Goal: Task Accomplishment & Management: Complete application form

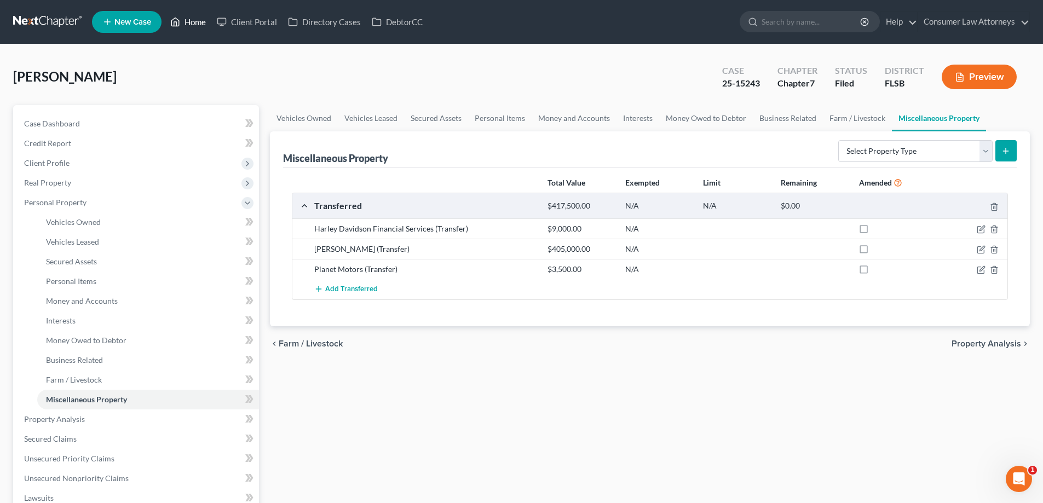
click at [185, 20] on link "Home" at bounding box center [188, 22] width 47 height 20
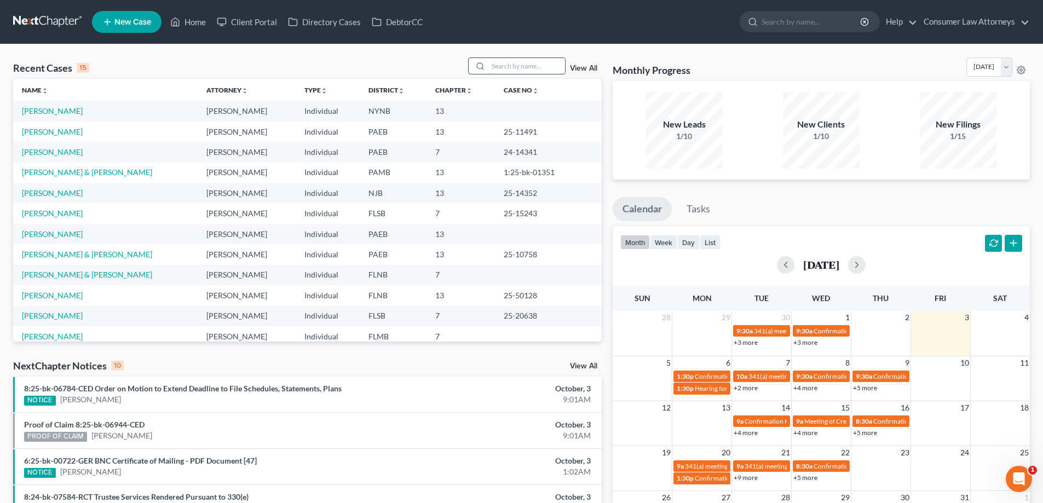
click at [548, 71] on input "search" at bounding box center [526, 66] width 77 height 16
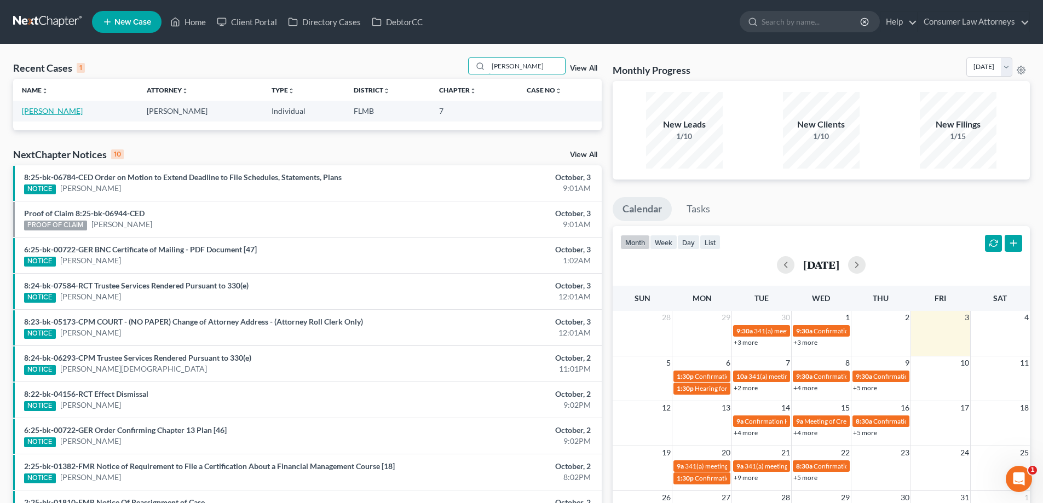
type input "[PERSON_NAME]"
click at [60, 112] on link "[PERSON_NAME]" at bounding box center [52, 110] width 61 height 9
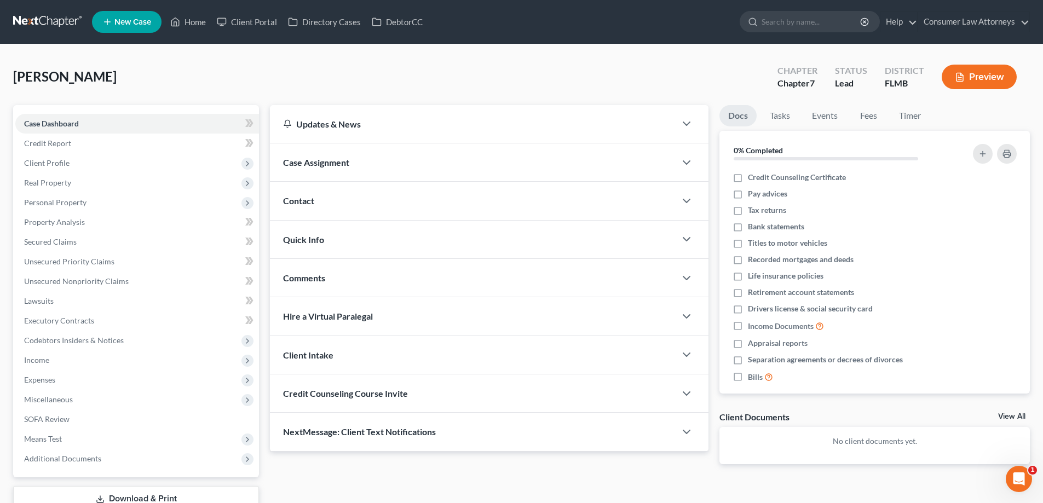
click at [274, 85] on div "[PERSON_NAME] Upgraded Chapter Chapter 7 Status Lead District FLMB Preview" at bounding box center [521, 81] width 1016 height 48
click at [264, 168] on div "Case Dashboard Payments Invoices Payments Payments Credit Report Client Profile" at bounding box center [136, 322] width 257 height 435
click at [64, 204] on span "Personal Property" at bounding box center [55, 202] width 62 height 9
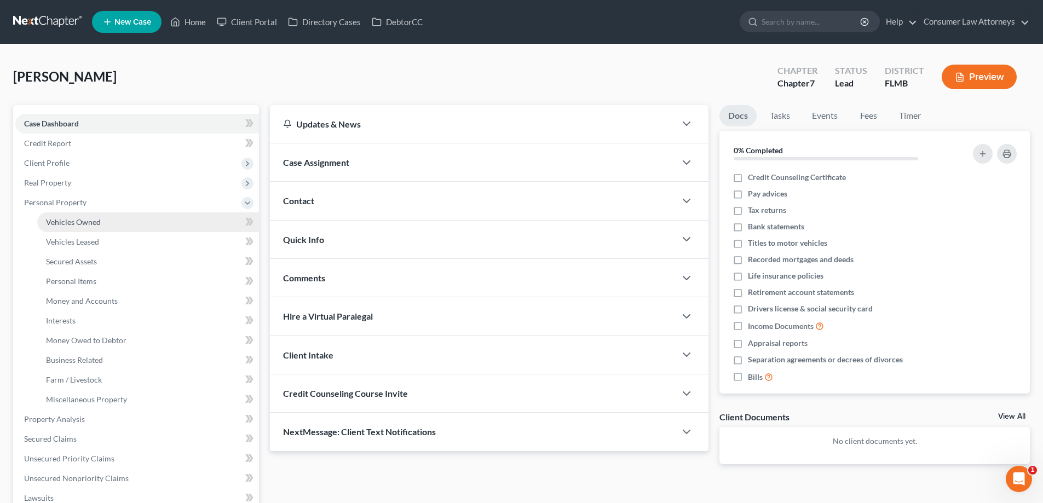
click at [82, 221] on span "Vehicles Owned" at bounding box center [73, 221] width 55 height 9
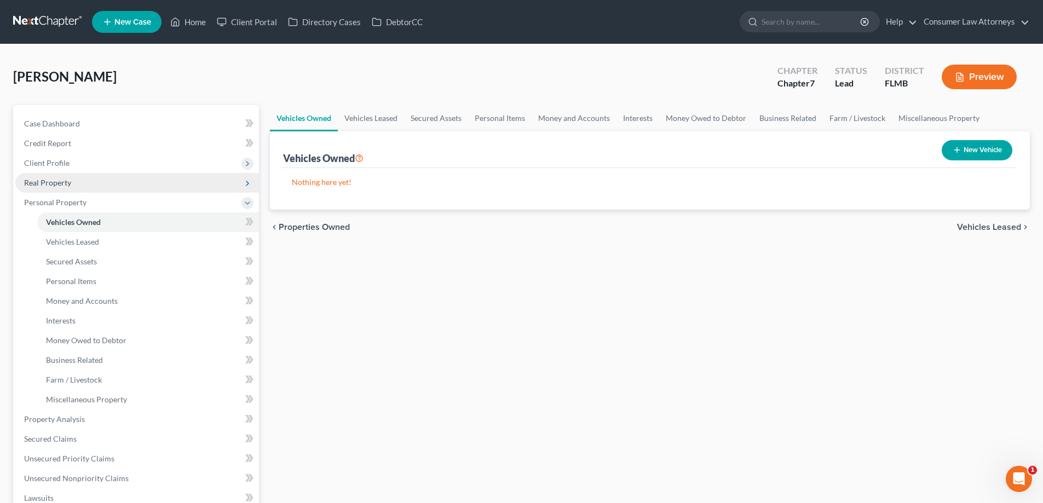
click at [56, 180] on span "Real Property" at bounding box center [47, 182] width 47 height 9
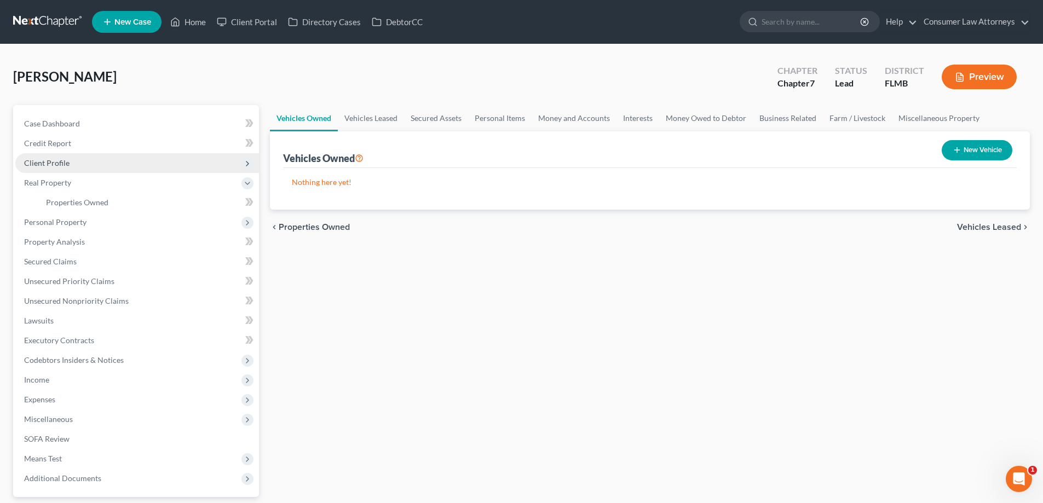
click at [51, 165] on span "Client Profile" at bounding box center [46, 162] width 45 height 9
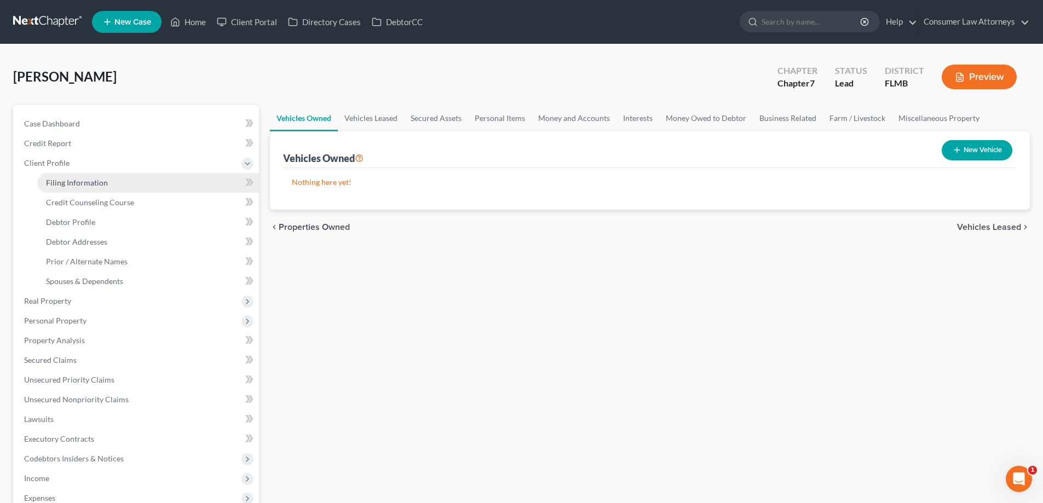
click at [53, 181] on span "Filing Information" at bounding box center [77, 182] width 62 height 9
select select "1"
select select "0"
select select "15"
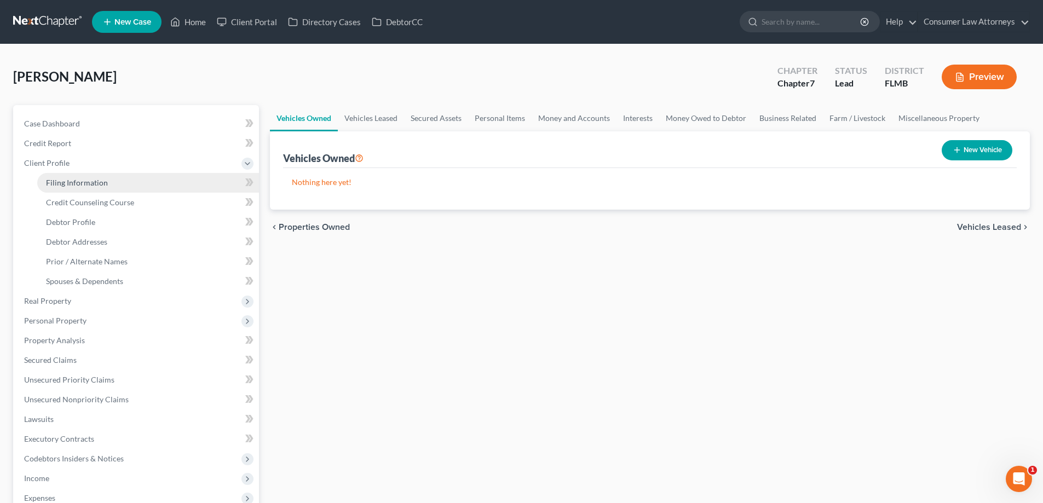
select select "0"
select select "9"
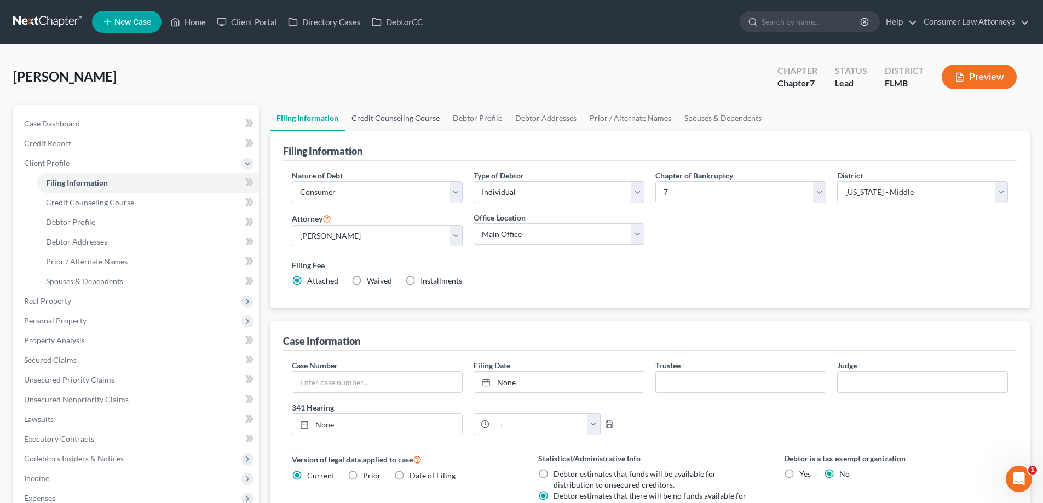
click at [400, 122] on link "Credit Counseling Course" at bounding box center [395, 118] width 101 height 26
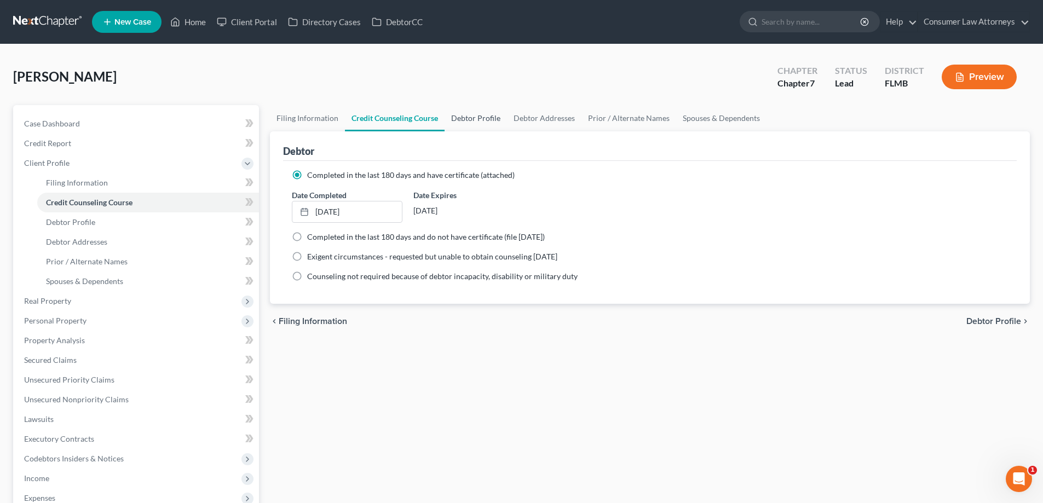
click at [499, 119] on link "Debtor Profile" at bounding box center [475, 118] width 62 height 26
select select "0"
select select "1"
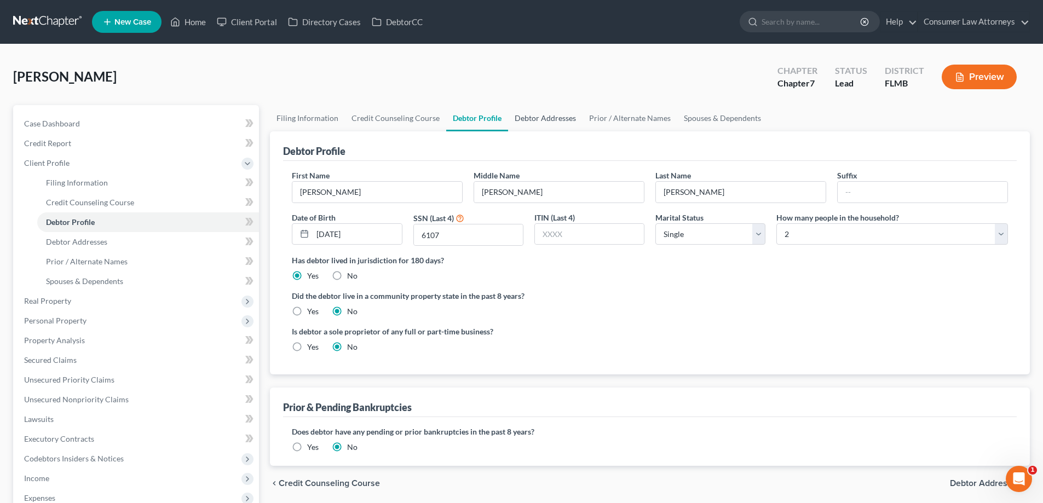
click at [556, 120] on link "Debtor Addresses" at bounding box center [545, 118] width 74 height 26
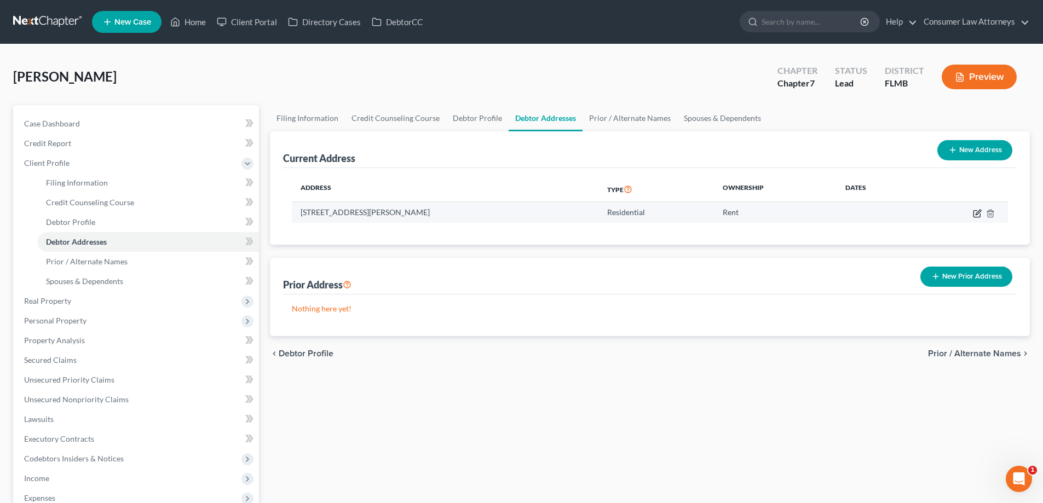
click at [979, 216] on icon "button" at bounding box center [977, 213] width 9 height 9
select select "9"
select select "0"
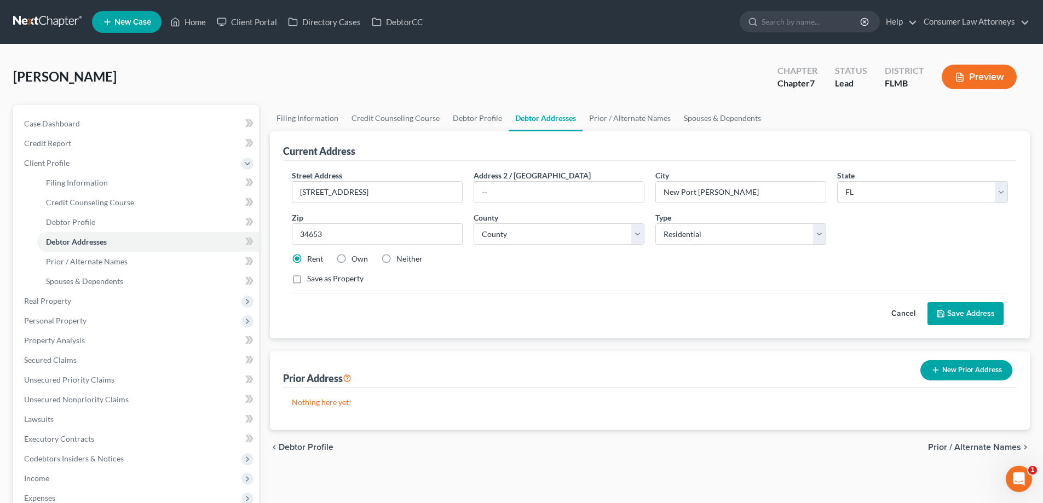
click at [961, 308] on button "Save Address" at bounding box center [965, 313] width 76 height 23
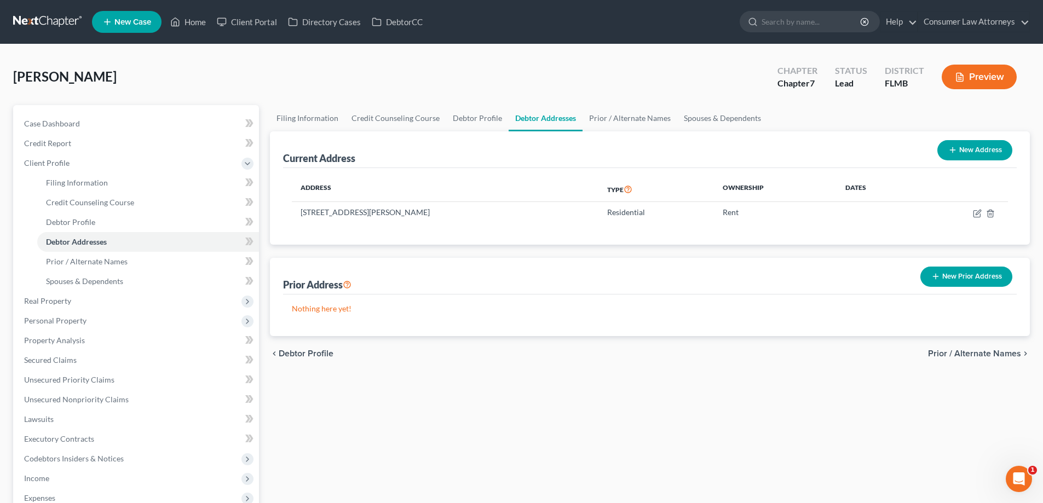
click at [604, 166] on div "Current Address New Address" at bounding box center [649, 149] width 733 height 37
click at [189, 21] on link "Home" at bounding box center [188, 22] width 47 height 20
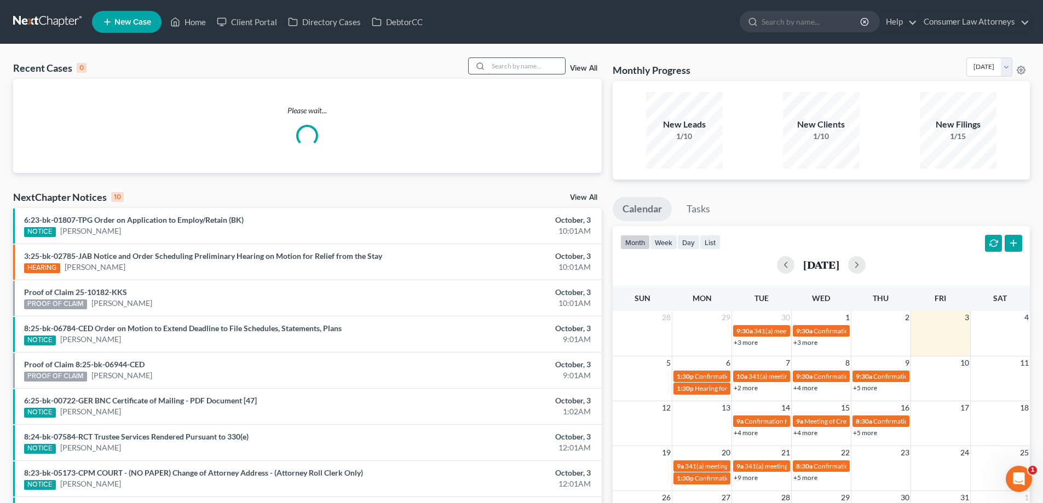
click at [510, 69] on input "search" at bounding box center [526, 66] width 77 height 16
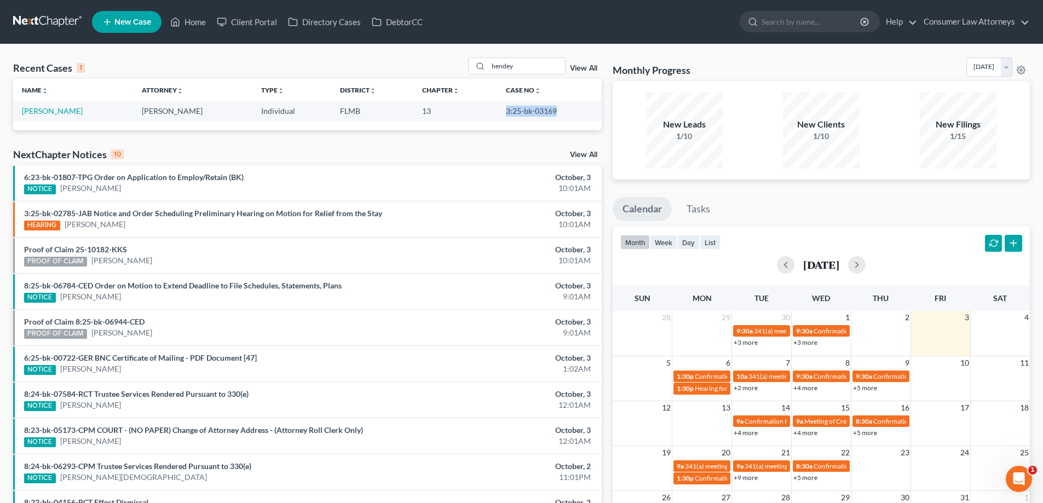
drag, startPoint x: 548, startPoint y: 112, endPoint x: 496, endPoint y: 116, distance: 52.2
click at [497, 116] on td "3:25-bk-03169" at bounding box center [549, 111] width 105 height 20
copy td "3:25-bk-03169"
drag, startPoint x: 528, startPoint y: 70, endPoint x: 478, endPoint y: 72, distance: 49.9
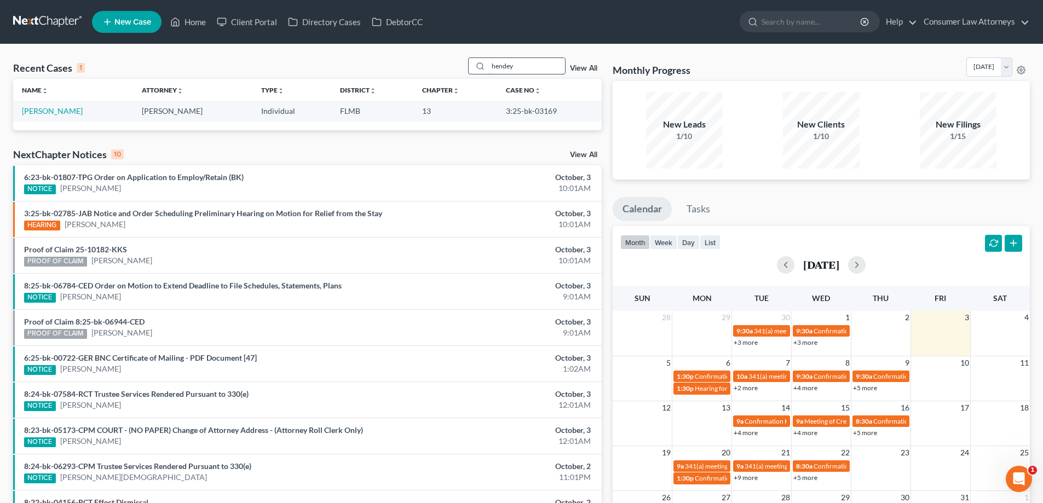
click at [478, 72] on div "hendey" at bounding box center [516, 65] width 97 height 17
type input "[PERSON_NAME]"
click at [55, 109] on link "[PERSON_NAME]" at bounding box center [52, 110] width 61 height 9
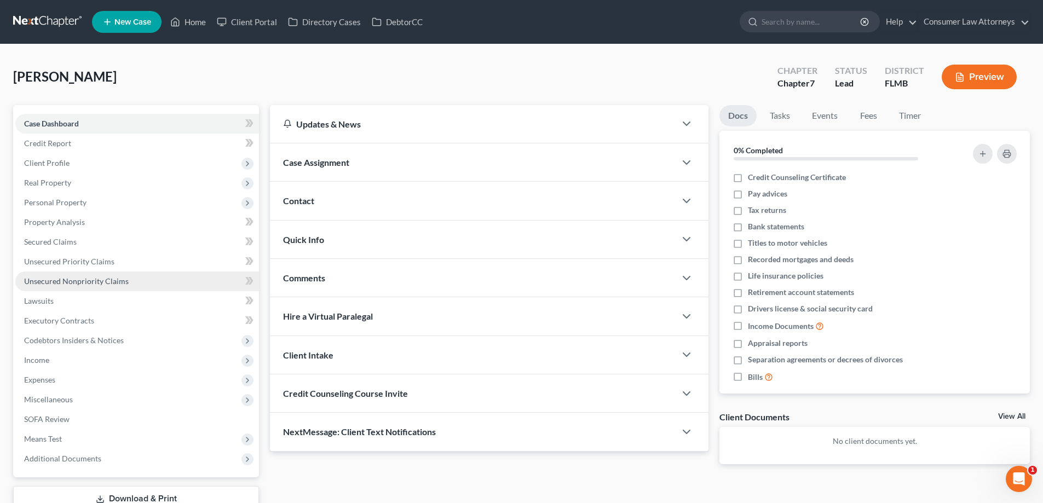
click at [71, 280] on span "Unsecured Nonpriority Claims" at bounding box center [76, 280] width 105 height 9
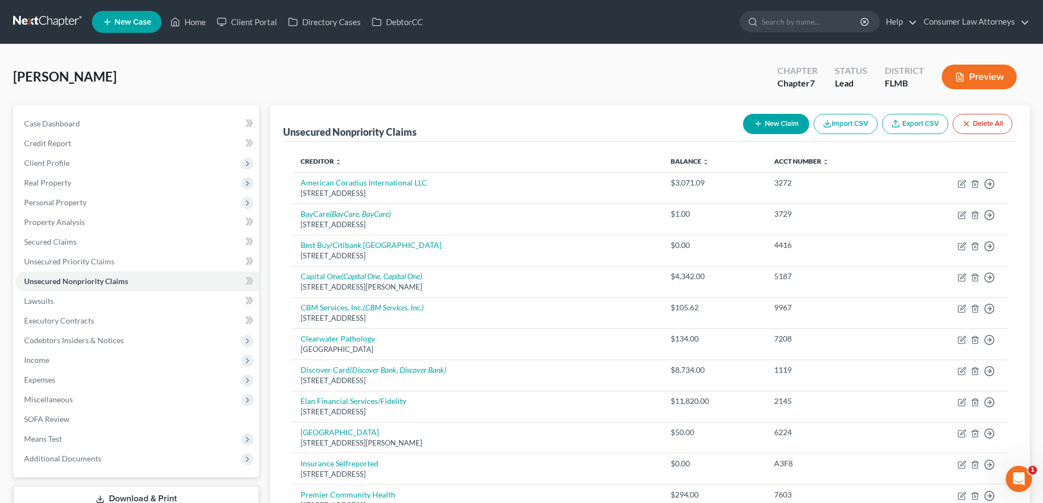
click at [783, 128] on button "New Claim" at bounding box center [776, 124] width 66 height 20
select select "0"
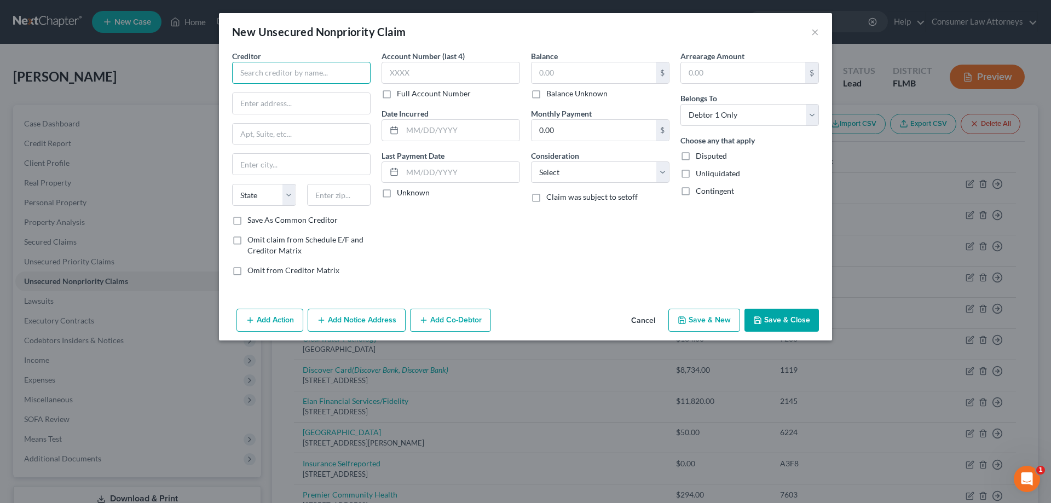
click at [272, 79] on input "text" at bounding box center [301, 73] width 138 height 22
paste input "SegavePO LLC"
type input "SegavePO LLC"
click at [280, 105] on input "text" at bounding box center [301, 103] width 137 height 21
type input "c/o Magnetar Financial, LLC"
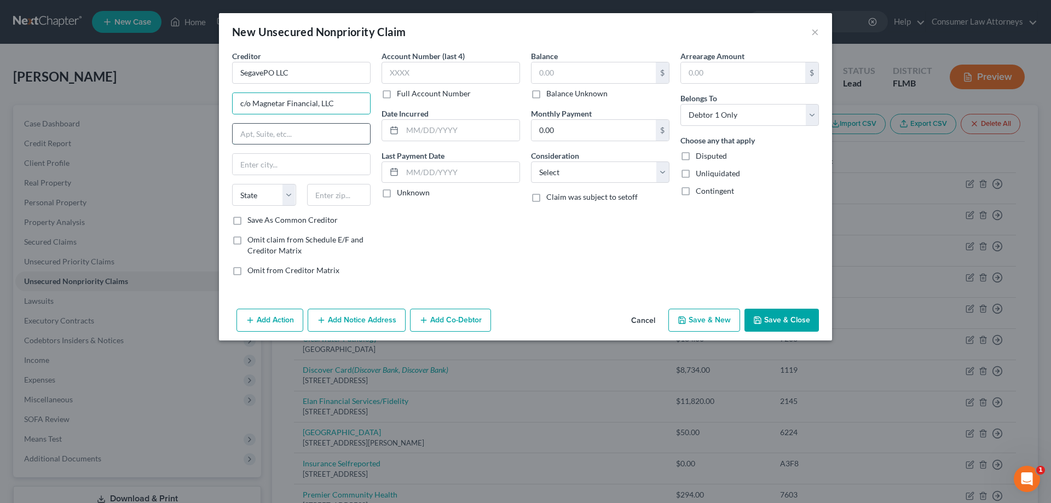
click at [280, 129] on input "text" at bounding box center [301, 134] width 137 height 21
type input "[STREET_ADDRESS]"
click at [350, 195] on input "text" at bounding box center [339, 195] width 64 height 22
type input "60201"
type input "Evanston"
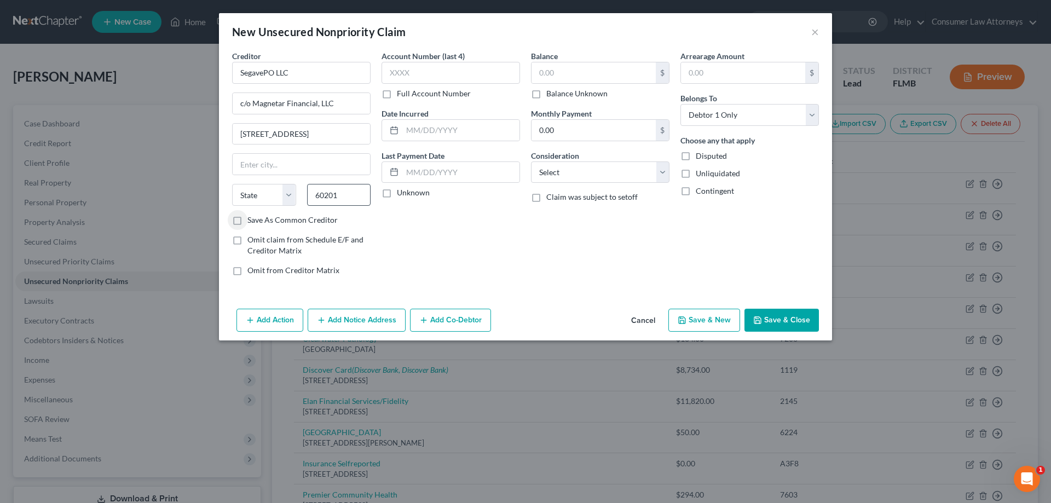
select select "14"
drag, startPoint x: 310, startPoint y: 78, endPoint x: 238, endPoint y: 81, distance: 72.8
click at [236, 82] on input "SegavePO LLC" at bounding box center [301, 73] width 138 height 22
drag, startPoint x: 251, startPoint y: 104, endPoint x: 234, endPoint y: 104, distance: 17.0
click at [234, 104] on input "c/o Magnetar Financial, LLC" at bounding box center [301, 103] width 137 height 21
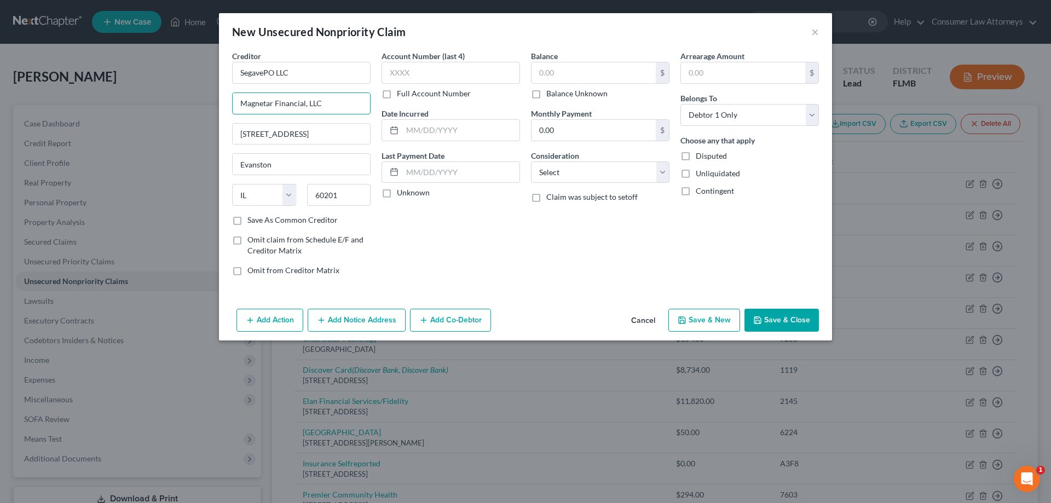
type input "Magnetar Financial, LLC"
click at [362, 329] on button "Add Notice Address" at bounding box center [357, 320] width 98 height 23
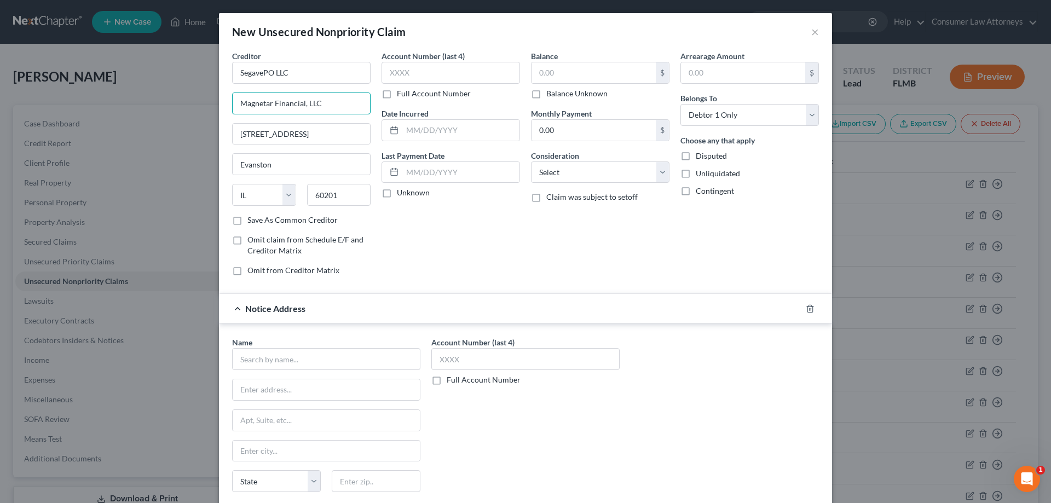
drag, startPoint x: 338, startPoint y: 103, endPoint x: 217, endPoint y: 105, distance: 121.0
click at [219, 105] on div "Creditor * SegavePO LLC Magnetar Financial, LLC [STREET_ADDRESS] [US_STATE] AK …" at bounding box center [525, 295] width 613 height 490
click at [338, 358] on input "text" at bounding box center [326, 359] width 188 height 22
paste input "Magnetar Financial, LLC"
type input "Magnetar Financial, LLC"
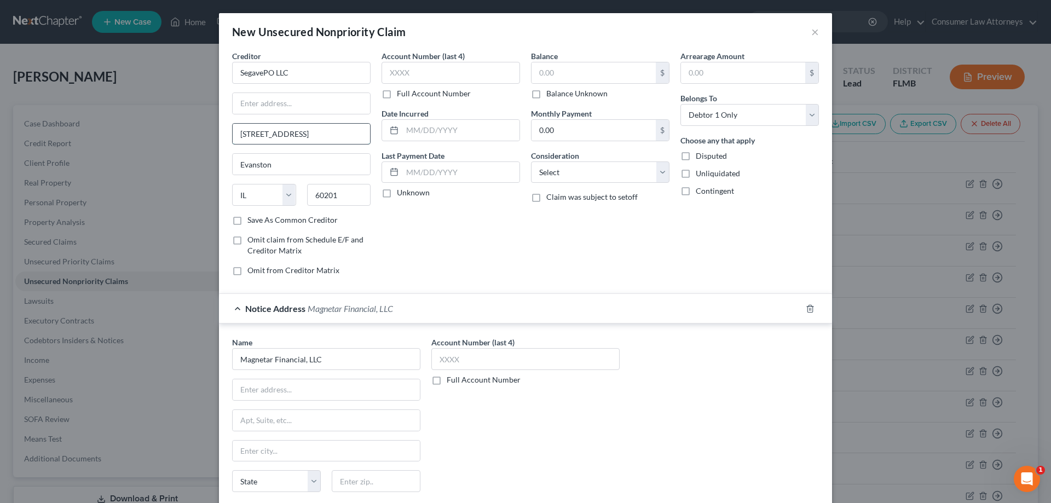
drag, startPoint x: 340, startPoint y: 137, endPoint x: 231, endPoint y: 140, distance: 109.5
click at [233, 140] on input "[STREET_ADDRESS]" at bounding box center [301, 134] width 137 height 21
click at [280, 97] on input "text" at bounding box center [301, 103] width 137 height 21
paste input "[STREET_ADDRESS]"
type input "[STREET_ADDRESS]"
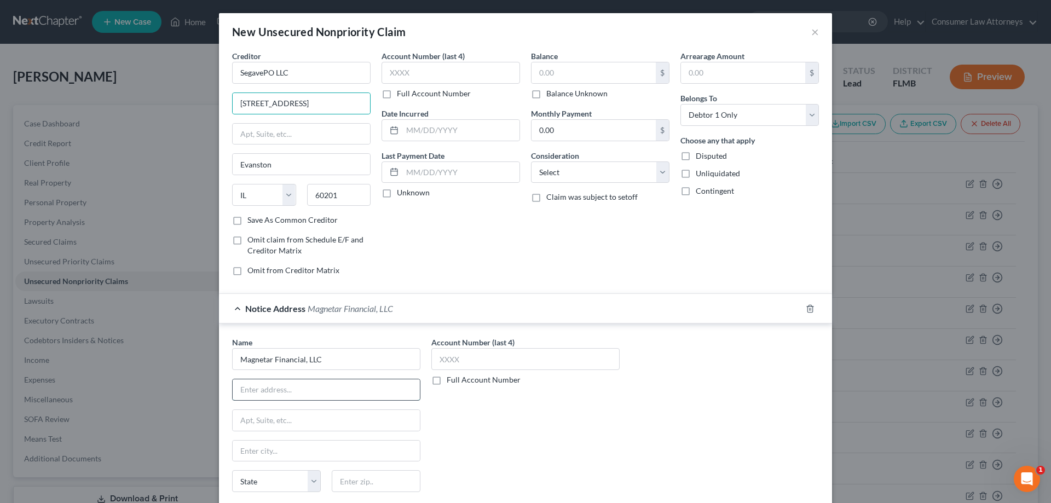
click at [303, 390] on input "text" at bounding box center [326, 389] width 187 height 21
paste input "[STREET_ADDRESS]"
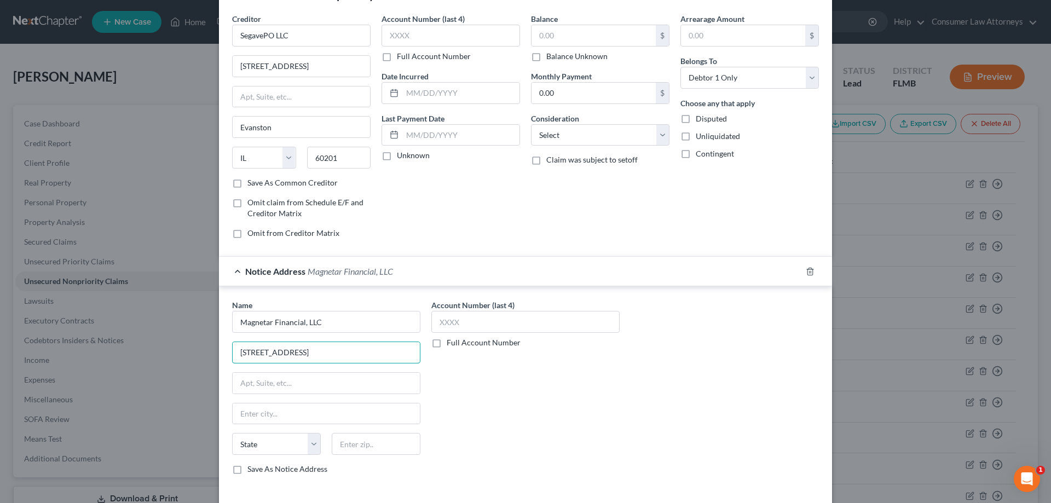
scroll to position [86, 0]
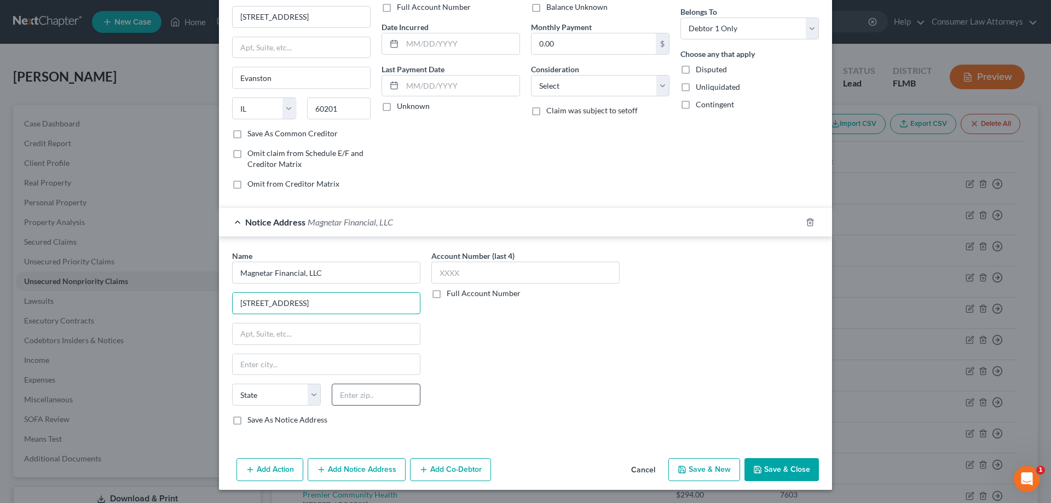
type input "[STREET_ADDRESS]"
click at [376, 399] on input "text" at bounding box center [376, 395] width 89 height 22
type input "60201"
type input "Evanston"
select select "14"
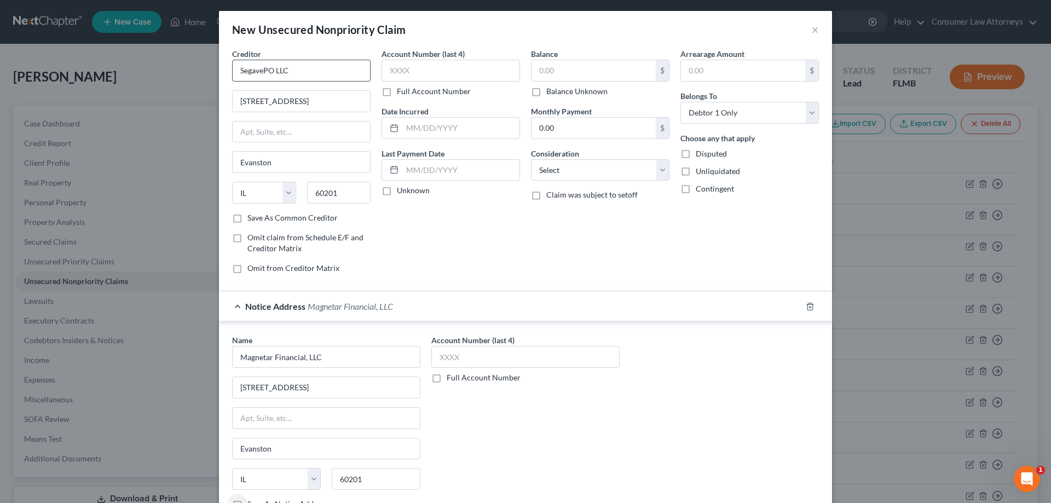
scroll to position [0, 0]
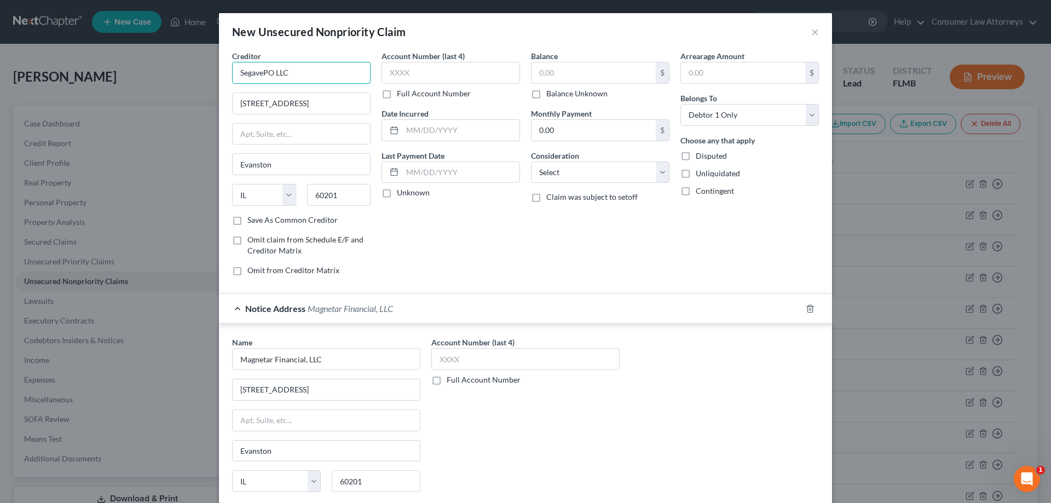
drag, startPoint x: 302, startPoint y: 76, endPoint x: 239, endPoint y: 73, distance: 62.5
click at [232, 79] on input "SegavePO LLC" at bounding box center [301, 73] width 138 height 22
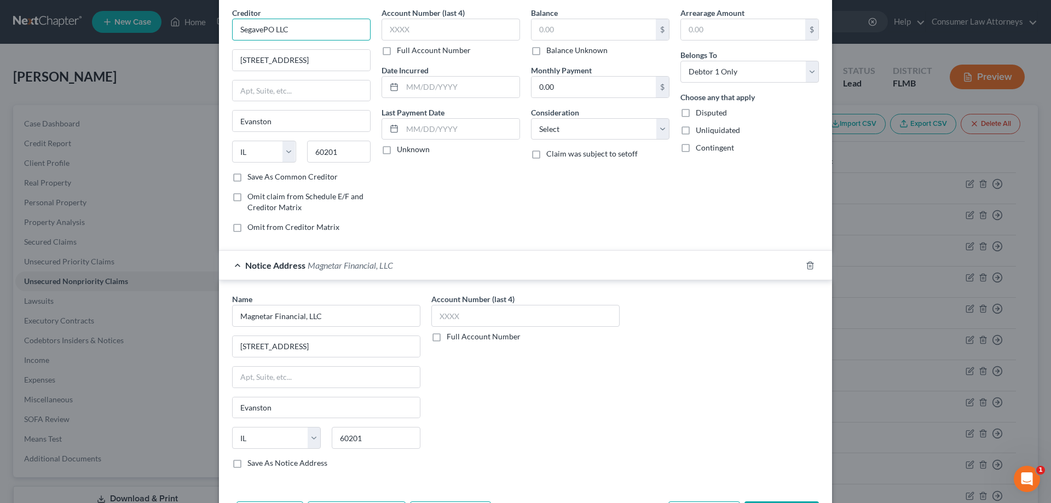
scroll to position [86, 0]
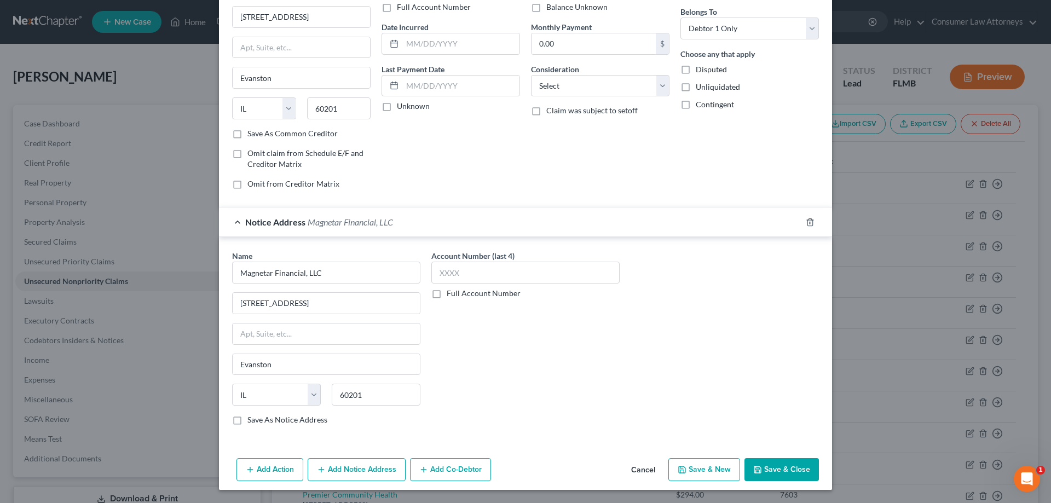
drag, startPoint x: 346, startPoint y: 473, endPoint x: 637, endPoint y: 361, distance: 311.3
click at [348, 473] on button "Add Notice Address" at bounding box center [357, 469] width 98 height 23
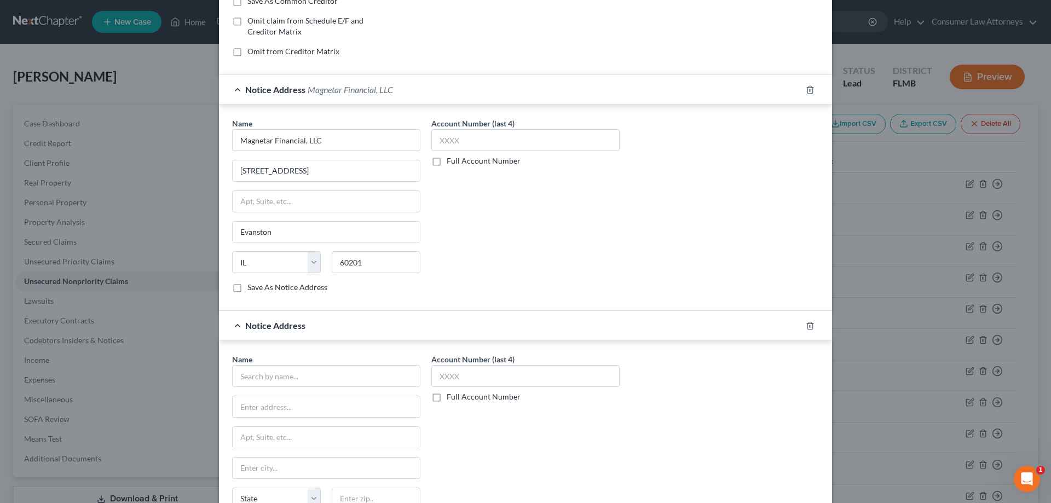
scroll to position [251, 0]
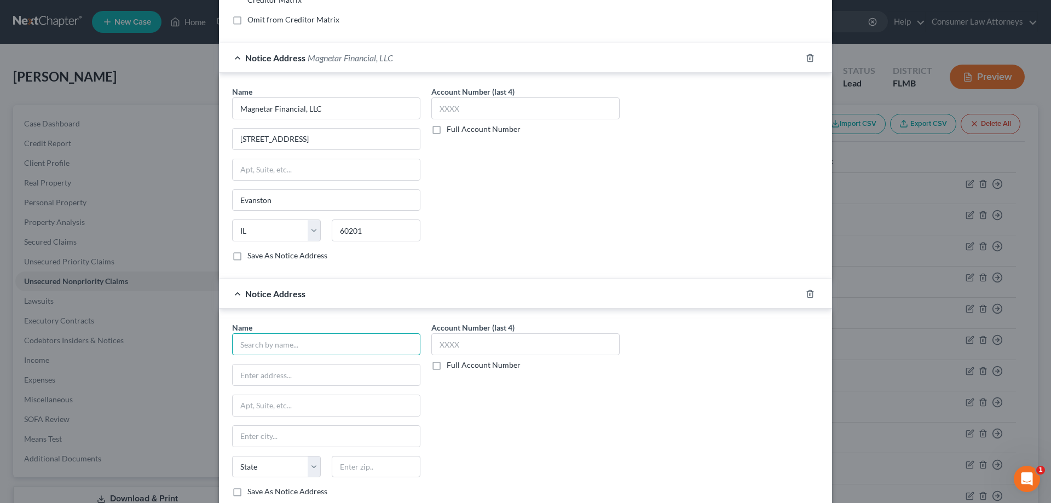
click at [361, 349] on input "text" at bounding box center [326, 344] width 188 height 22
paste input "SegavePO LLC"
type input "SegavePO LLC"
click at [324, 375] on input "text" at bounding box center [326, 375] width 187 height 21
type input "c/o CT Corporation System"
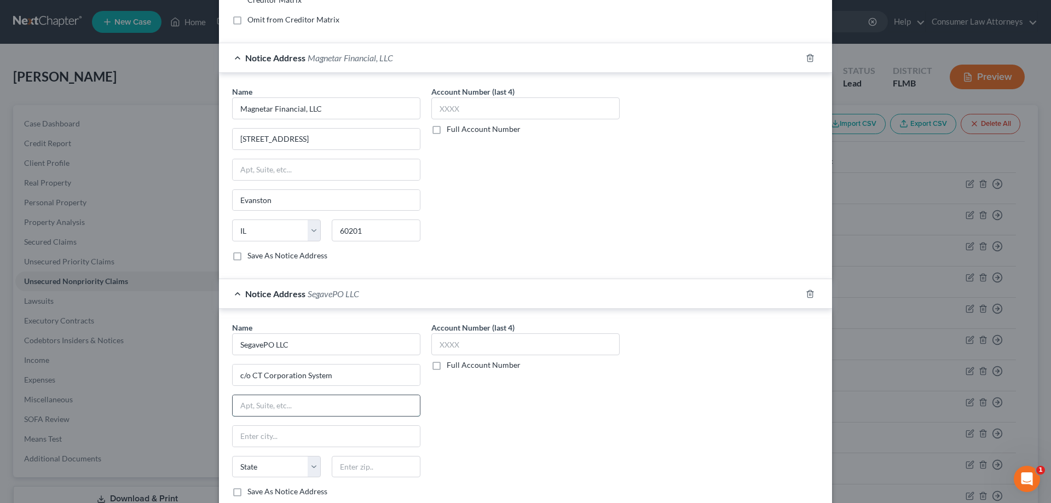
click at [307, 411] on input "text" at bounding box center [326, 405] width 187 height 21
type input "[STREET_ADDRESS]"
click at [358, 473] on input "text" at bounding box center [376, 467] width 89 height 22
type input "33324"
type input "[GEOGRAPHIC_DATA]"
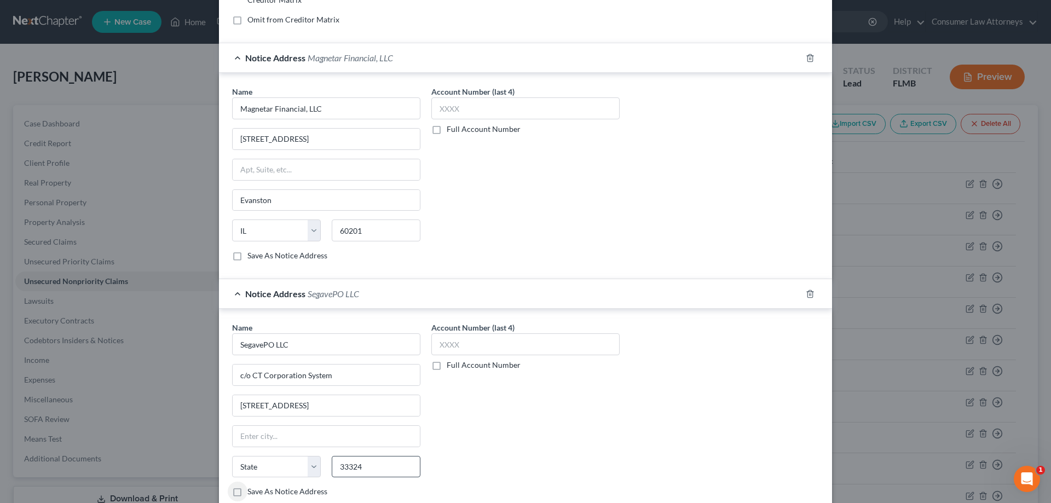
select select "9"
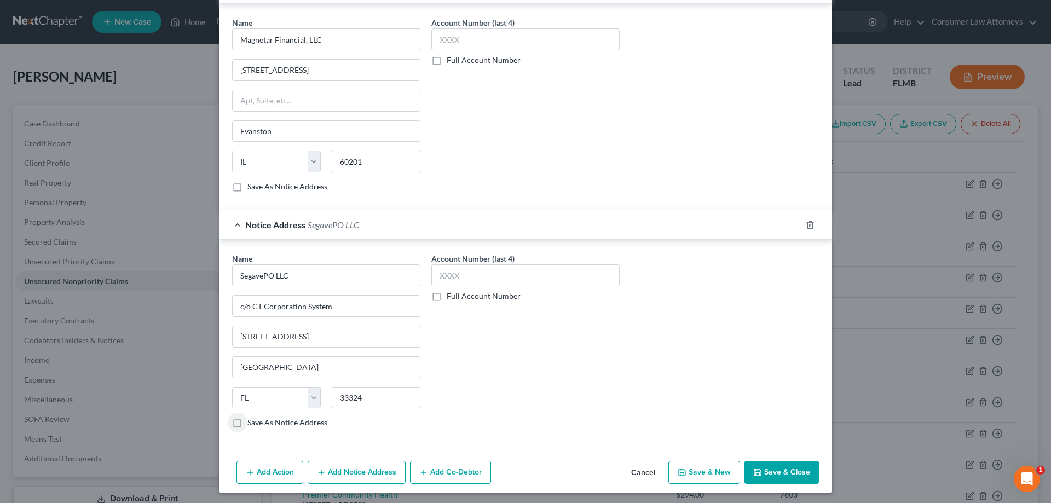
scroll to position [322, 0]
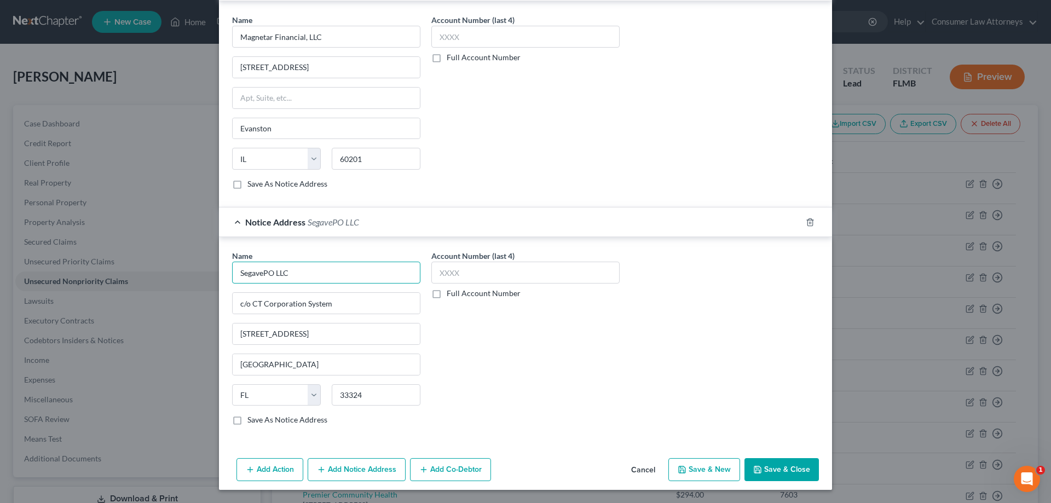
drag, startPoint x: 303, startPoint y: 275, endPoint x: 217, endPoint y: 276, distance: 85.9
click at [219, 276] on div "Name * SegavePO LLC c/o CT Corporation System [STREET_ADDRESS][GEOGRAPHIC_DATA]…" at bounding box center [525, 340] width 613 height 206
drag, startPoint x: 367, startPoint y: 470, endPoint x: 518, endPoint y: 360, distance: 186.9
click at [368, 470] on button "Add Notice Address" at bounding box center [357, 469] width 98 height 23
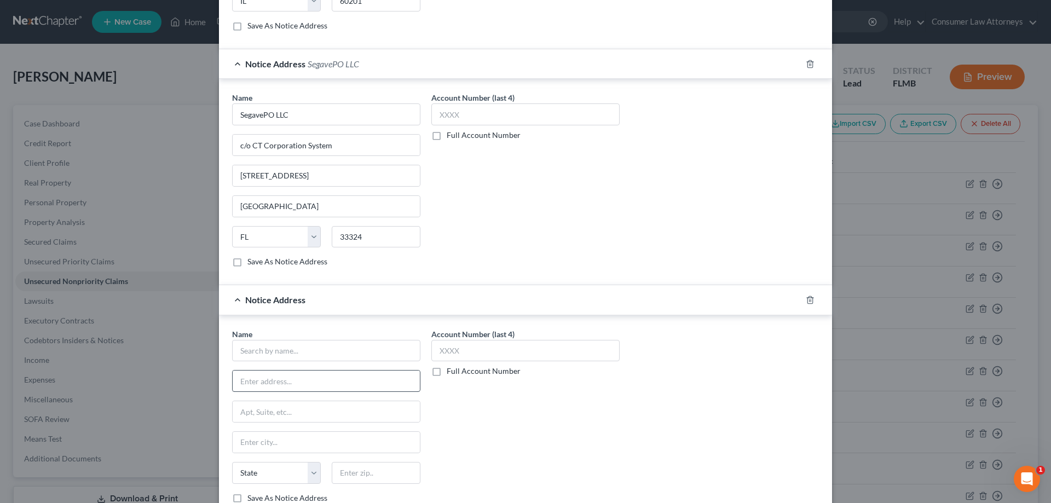
scroll to position [487, 0]
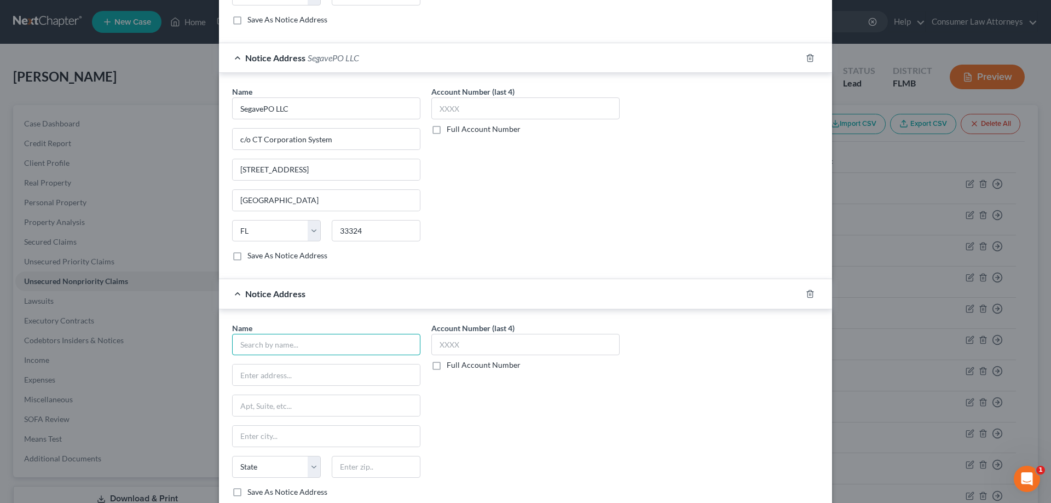
click at [357, 345] on input "text" at bounding box center [326, 345] width 188 height 22
paste input "SegavePO LLC"
type input "SegavePO LLC"
click at [349, 379] on input "text" at bounding box center [326, 375] width 187 height 21
paste input "[STREET_ADDRESS][PERSON_NAME]"
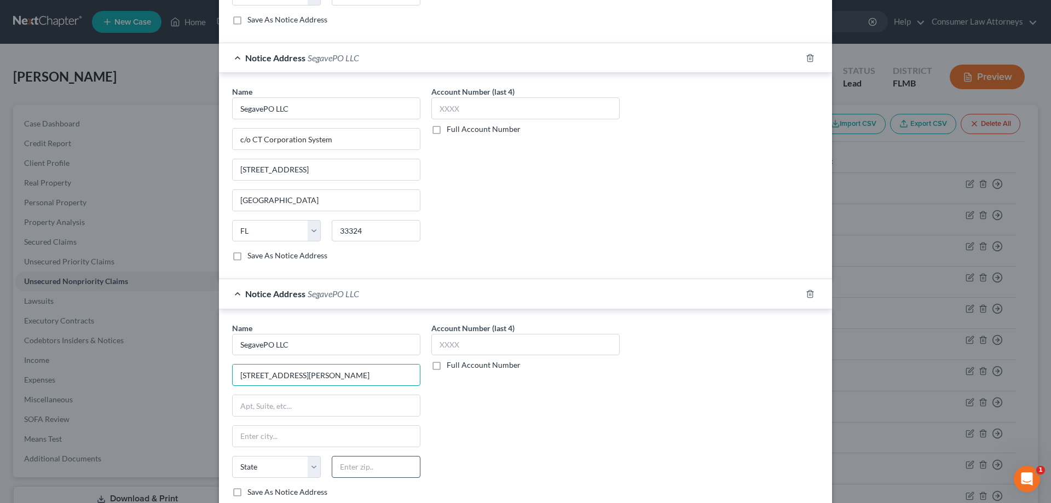
type input "[STREET_ADDRESS][PERSON_NAME]"
click at [355, 466] on input "text" at bounding box center [376, 467] width 89 height 22
type input "33602"
type input "[GEOGRAPHIC_DATA]"
select select "9"
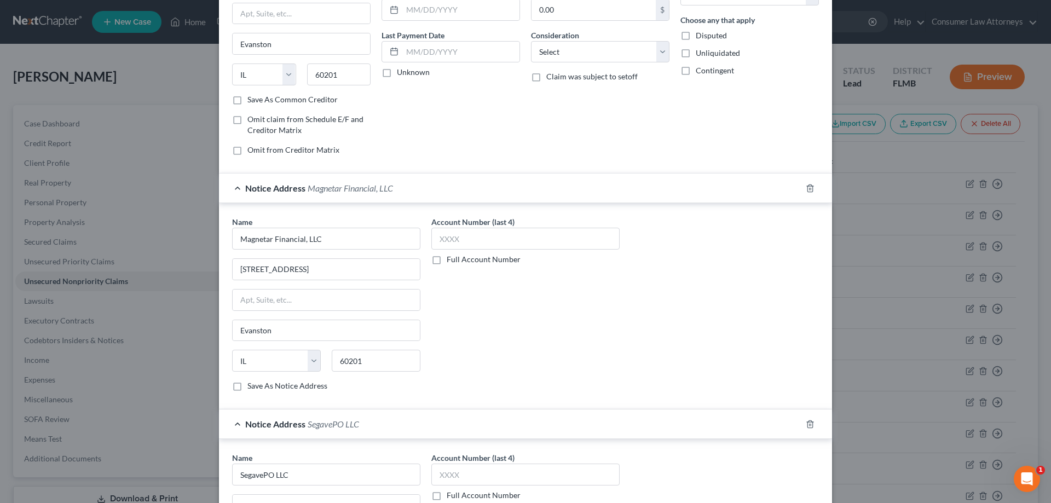
scroll to position [0, 0]
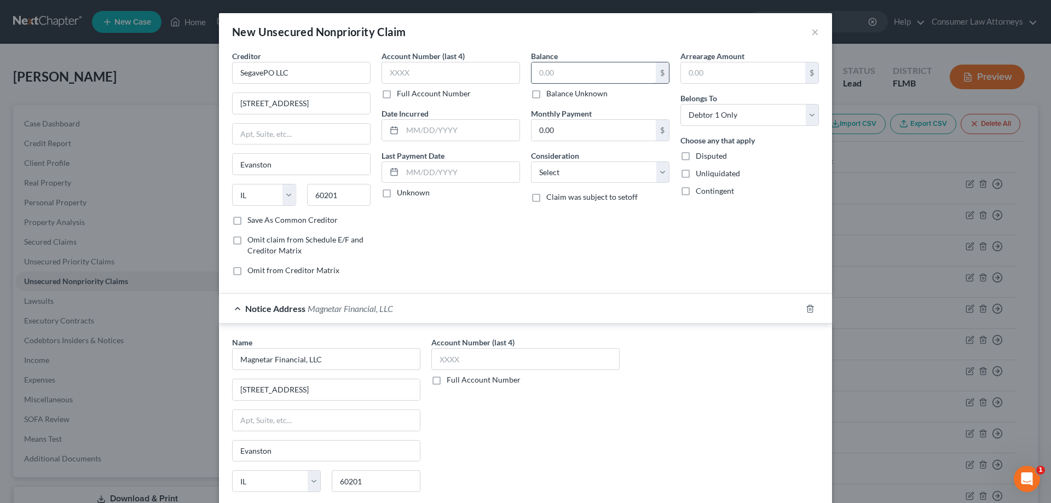
click at [608, 75] on input "text" at bounding box center [593, 72] width 124 height 21
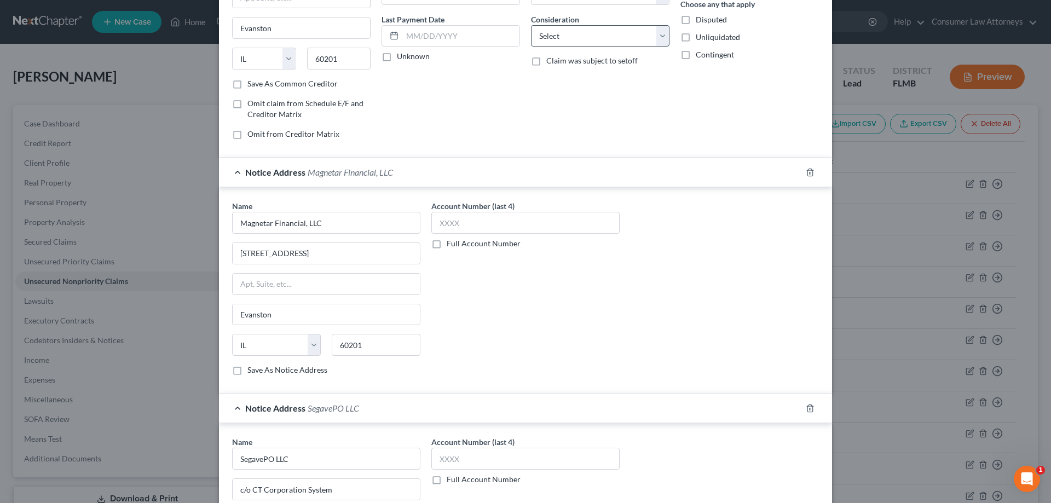
scroll to position [109, 0]
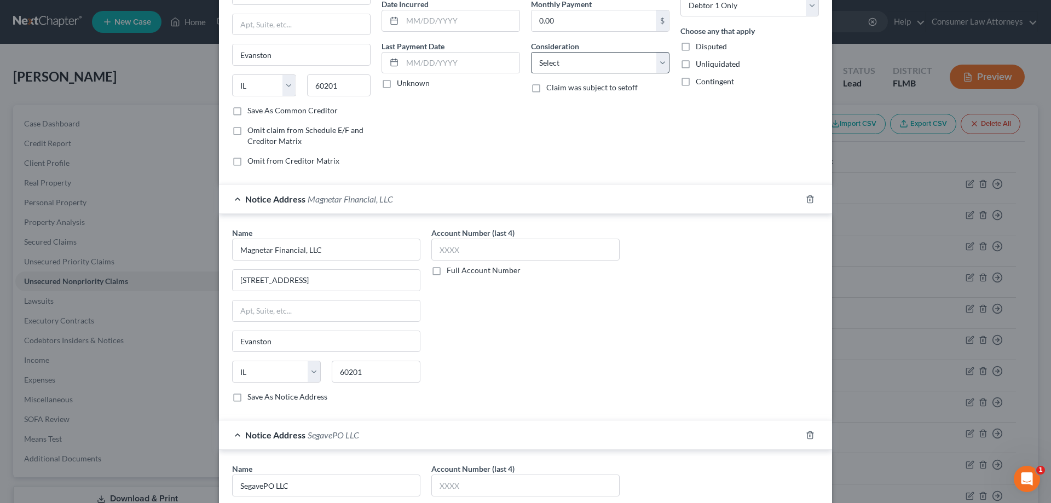
type input "1,900"
click at [589, 62] on select "Select Cable / Satellite Services Collection Agency Credit Card Debt Debt Couns…" at bounding box center [600, 63] width 138 height 22
drag, startPoint x: 716, startPoint y: 114, endPoint x: 851, endPoint y: 159, distance: 141.4
click at [719, 115] on div "Arrearage Amount $ Belongs To * Select Debtor 1 Only Debtor 2 Only Debtor 1 And…" at bounding box center [749, 58] width 149 height 234
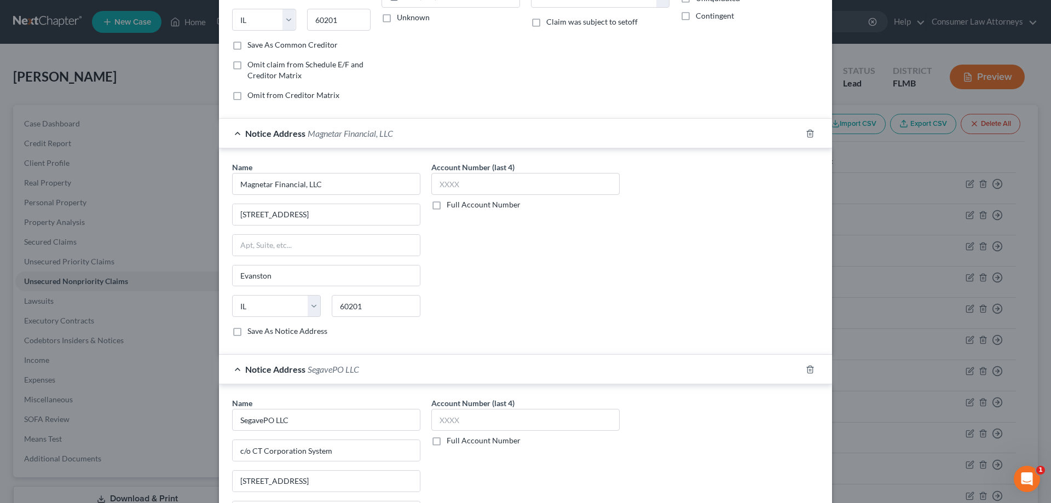
scroll to position [0, 0]
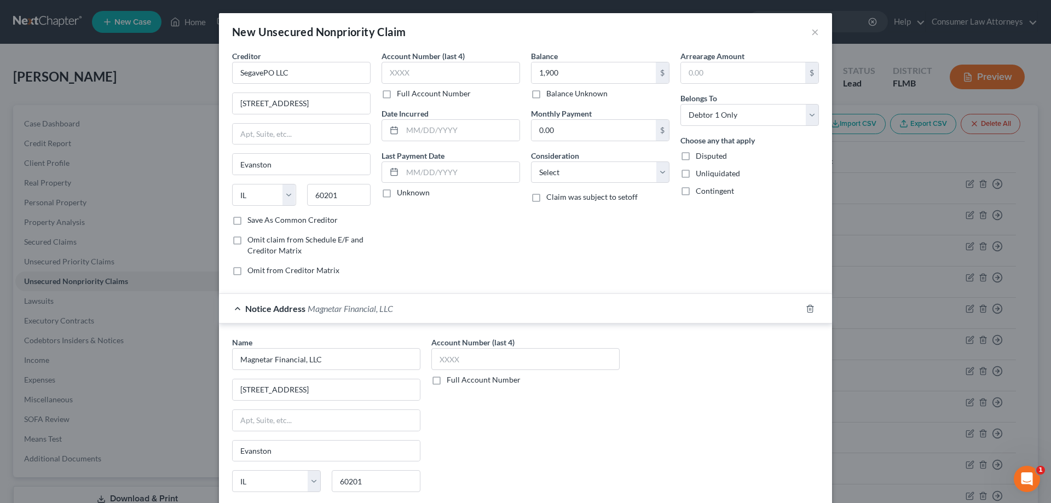
click at [525, 174] on div "Balance 1,900.00 $ Balance Unknown Balance Undetermined 1,900 $ Balance Unknown…" at bounding box center [599, 167] width 149 height 234
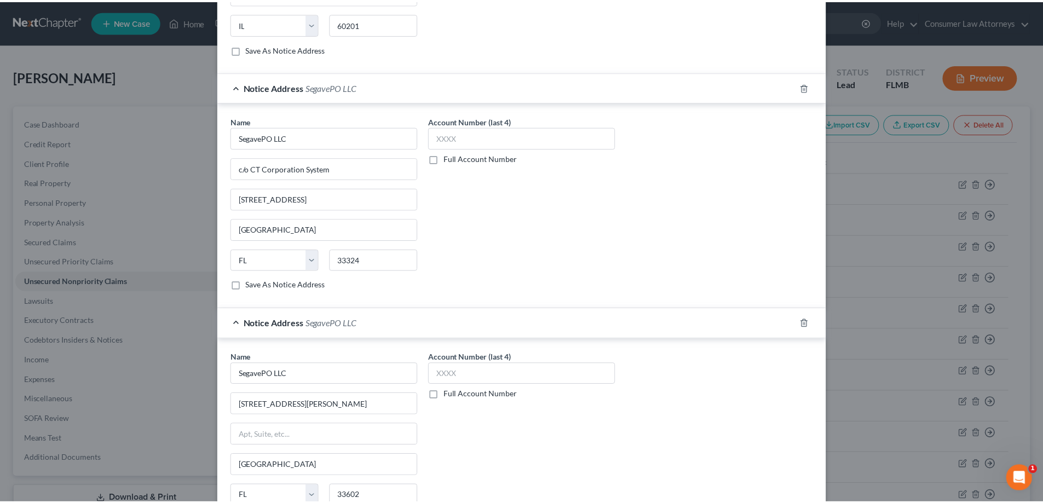
scroll to position [558, 0]
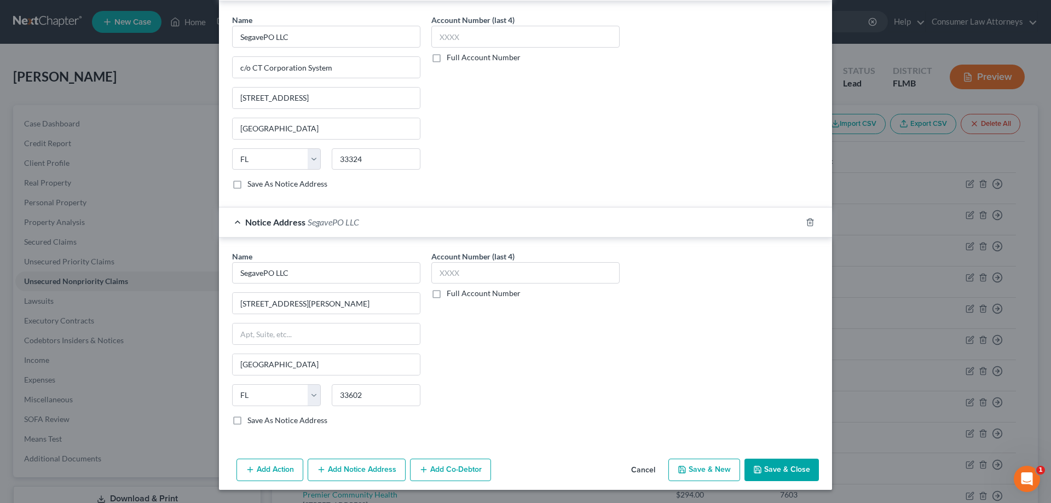
click at [792, 470] on button "Save & Close" at bounding box center [781, 470] width 74 height 23
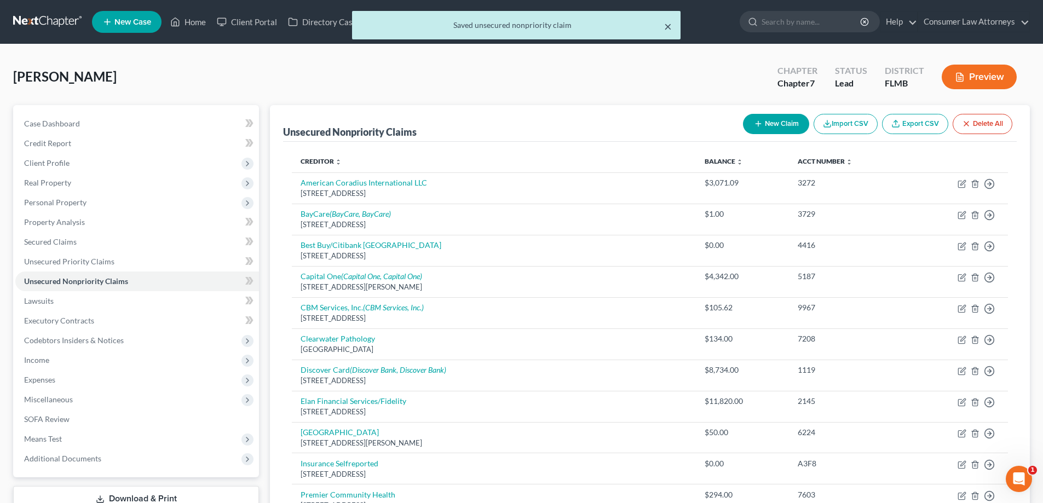
click at [665, 31] on button "×" at bounding box center [668, 26] width 8 height 13
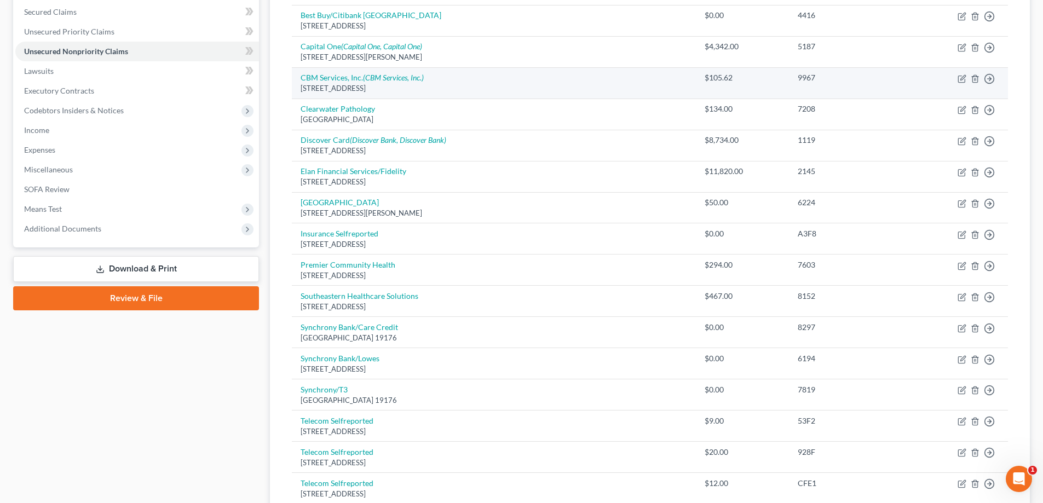
scroll to position [51, 0]
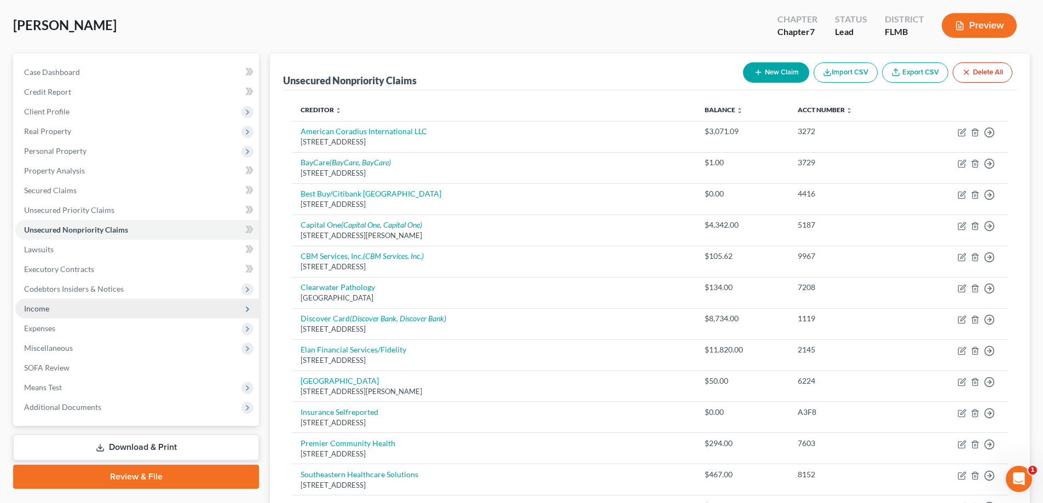
click at [34, 312] on span "Income" at bounding box center [36, 308] width 25 height 9
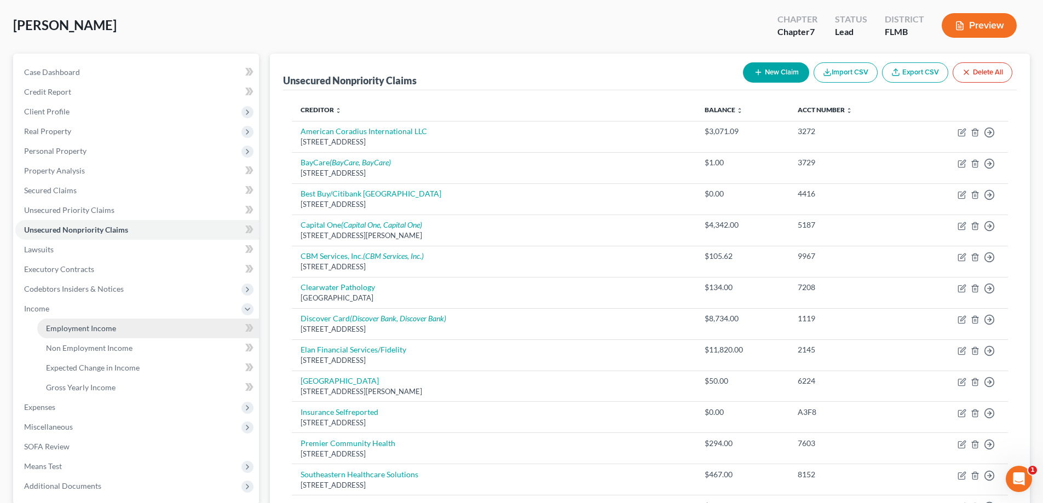
click at [71, 329] on span "Employment Income" at bounding box center [81, 327] width 70 height 9
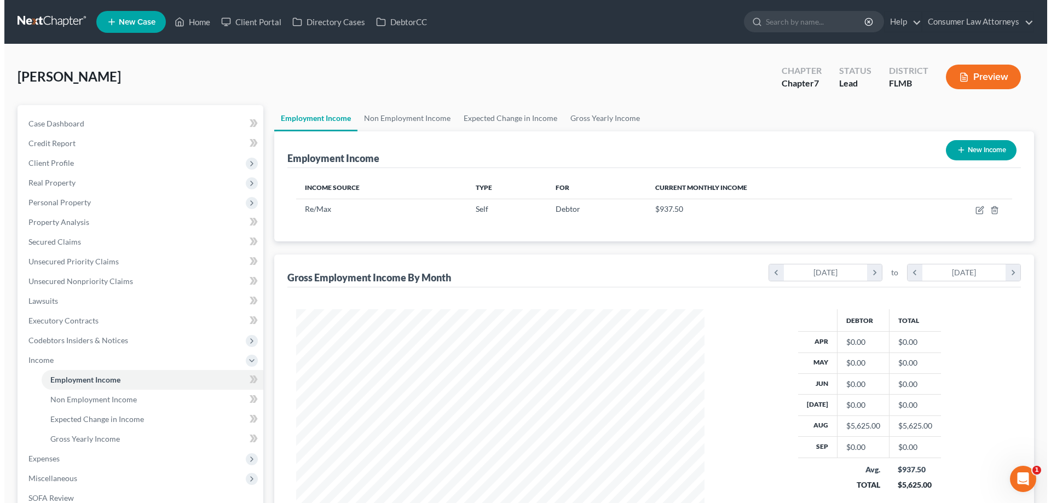
scroll to position [204, 430]
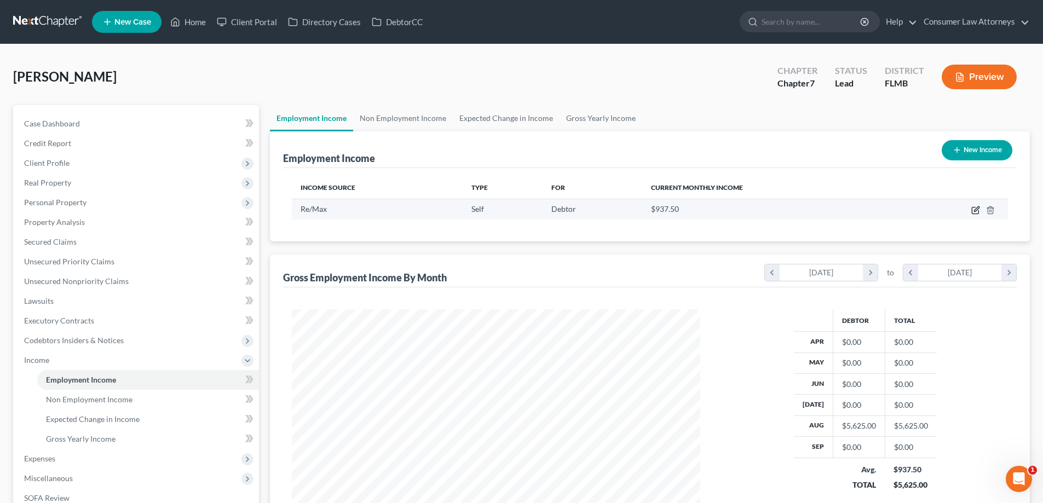
click at [973, 212] on icon "button" at bounding box center [975, 210] width 9 height 9
select select "1"
select select "5"
select select "0"
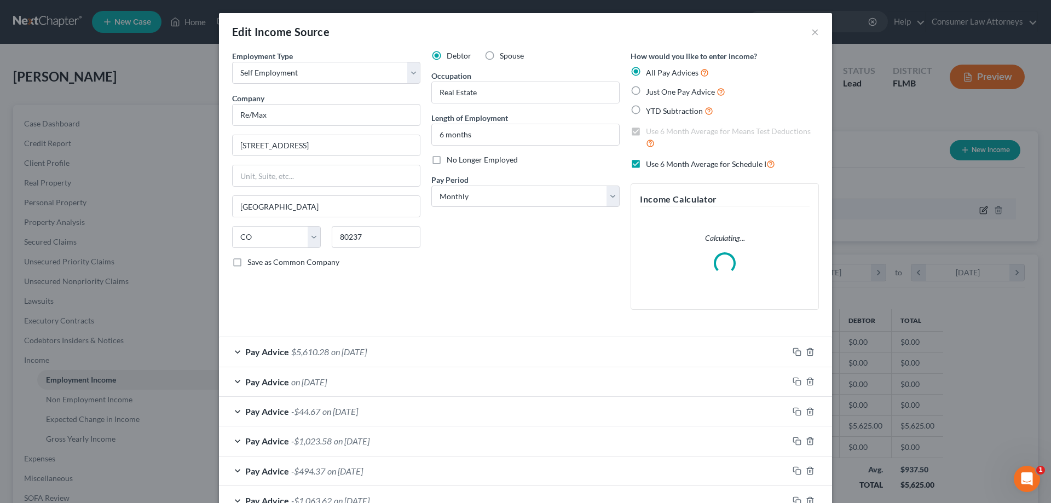
scroll to position [206, 434]
click at [489, 97] on input "Real Estate" at bounding box center [525, 92] width 187 height 21
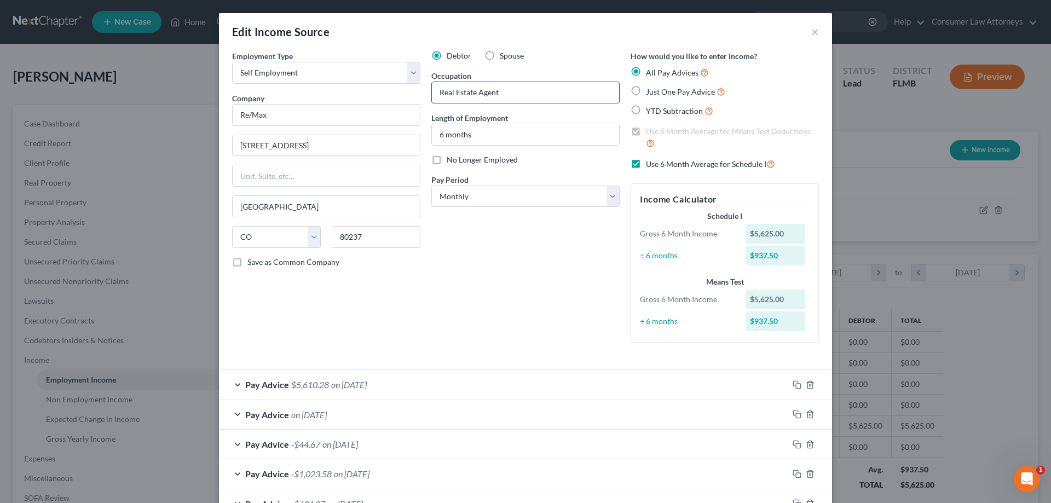
click at [438, 92] on input "Real Estate Agent" at bounding box center [525, 92] width 187 height 21
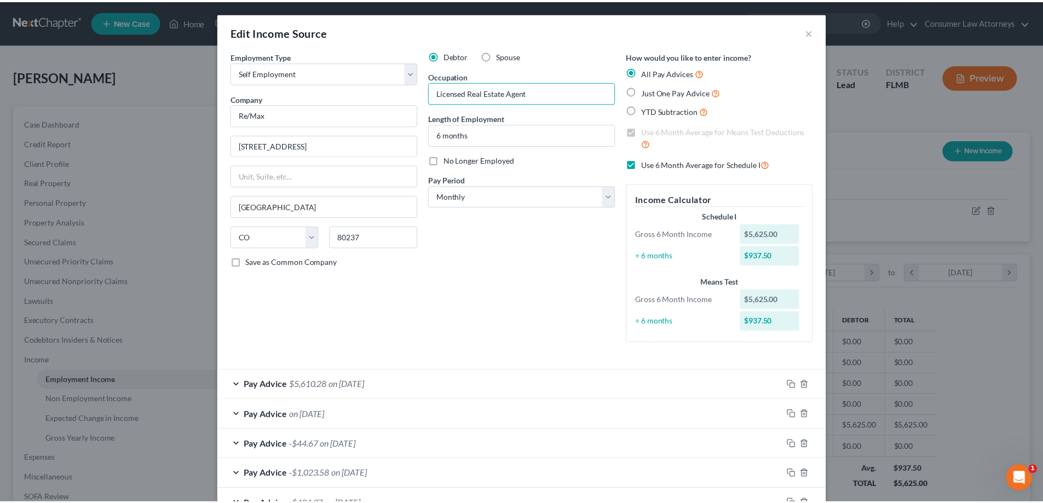
scroll to position [106, 0]
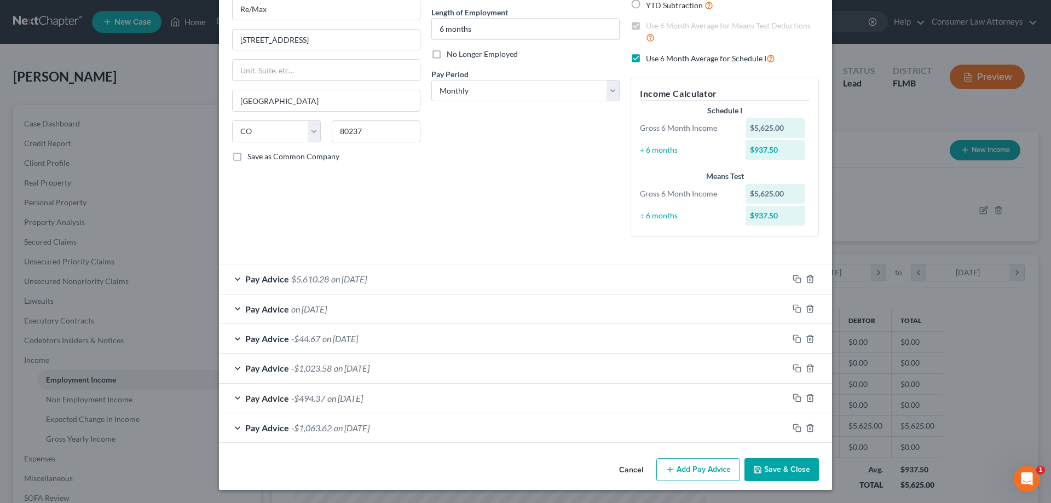
type input "Licensed Real Estate Agent"
click at [784, 470] on button "Save & Close" at bounding box center [781, 469] width 74 height 23
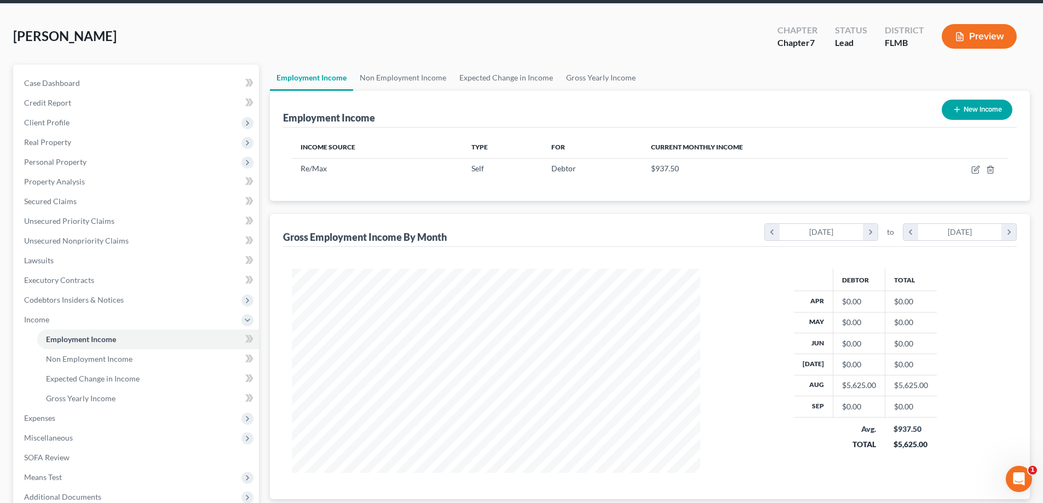
scroll to position [0, 0]
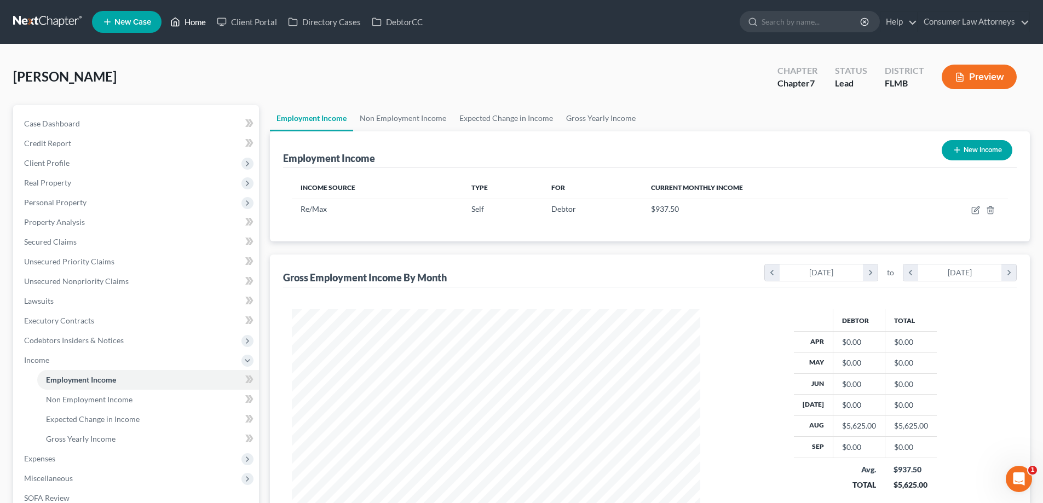
click at [191, 24] on link "Home" at bounding box center [188, 22] width 47 height 20
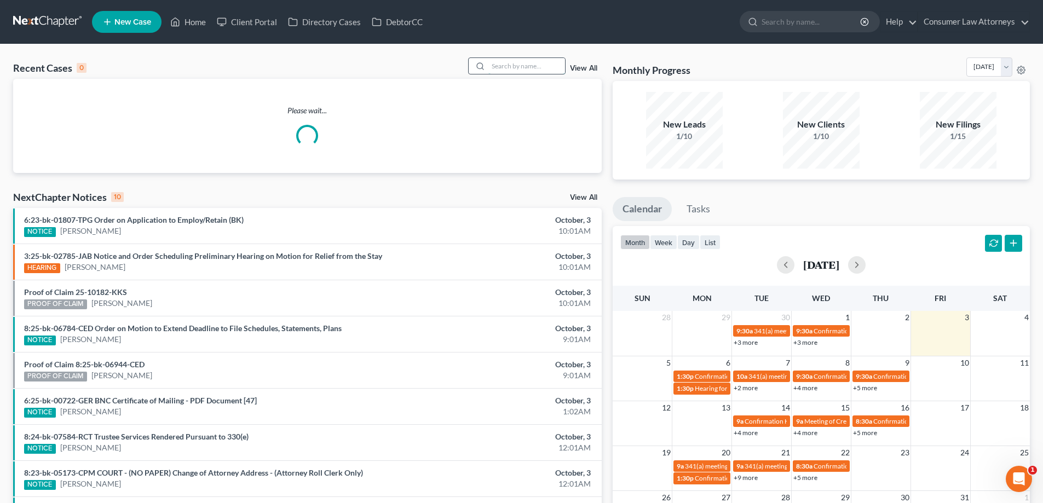
click at [529, 66] on input "search" at bounding box center [526, 66] width 77 height 16
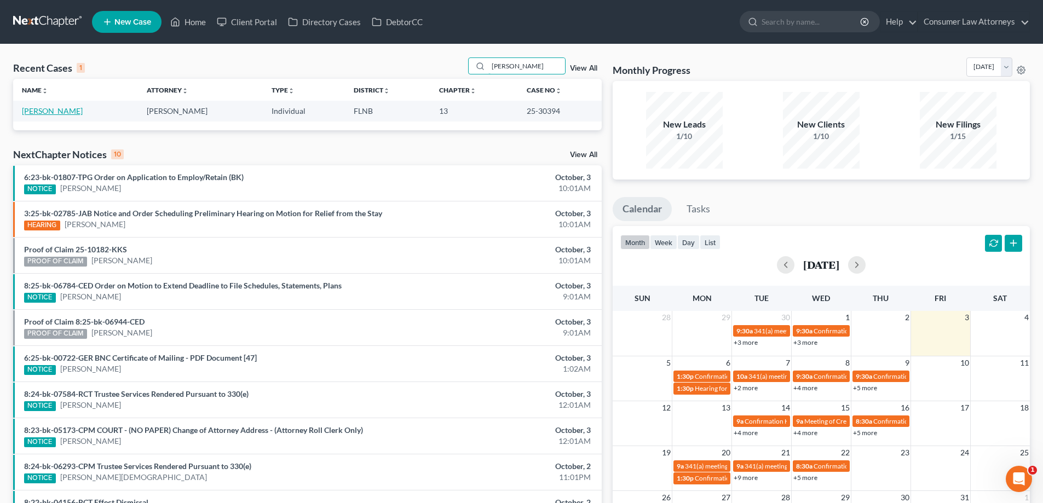
type input "[PERSON_NAME]"
click at [31, 114] on link "[PERSON_NAME]" at bounding box center [52, 110] width 61 height 9
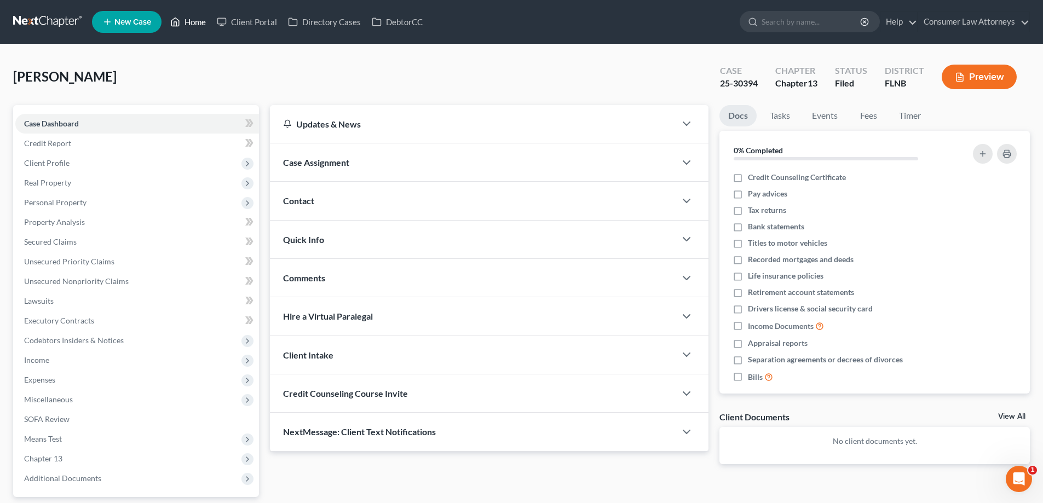
click at [193, 24] on link "Home" at bounding box center [188, 22] width 47 height 20
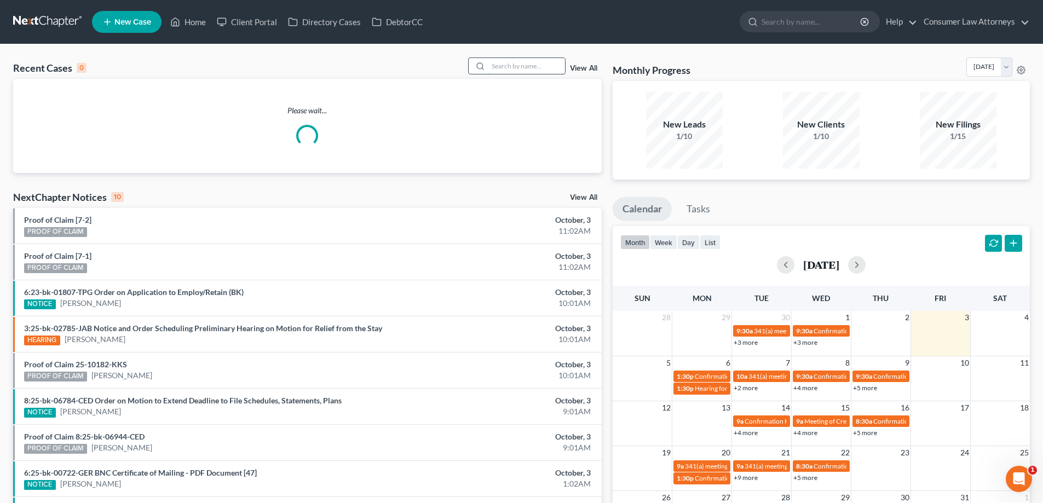
click at [541, 63] on input "search" at bounding box center [526, 66] width 77 height 16
